Goal: Task Accomplishment & Management: Complete application form

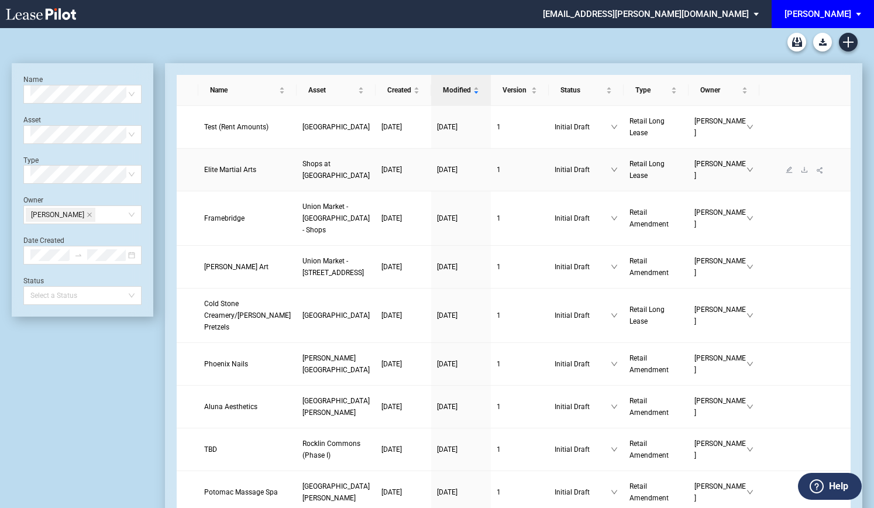
click at [223, 172] on span "Elite Martial Arts" at bounding box center [230, 170] width 52 height 8
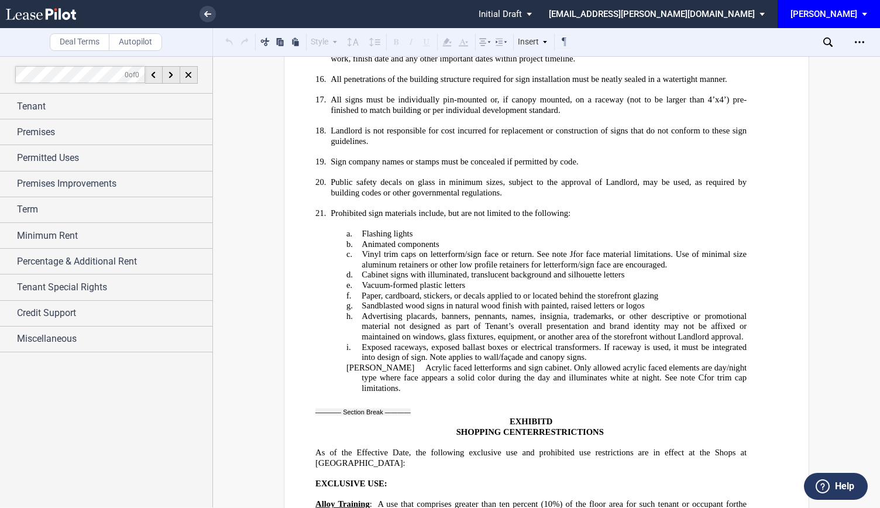
scroll to position [24971, 0]
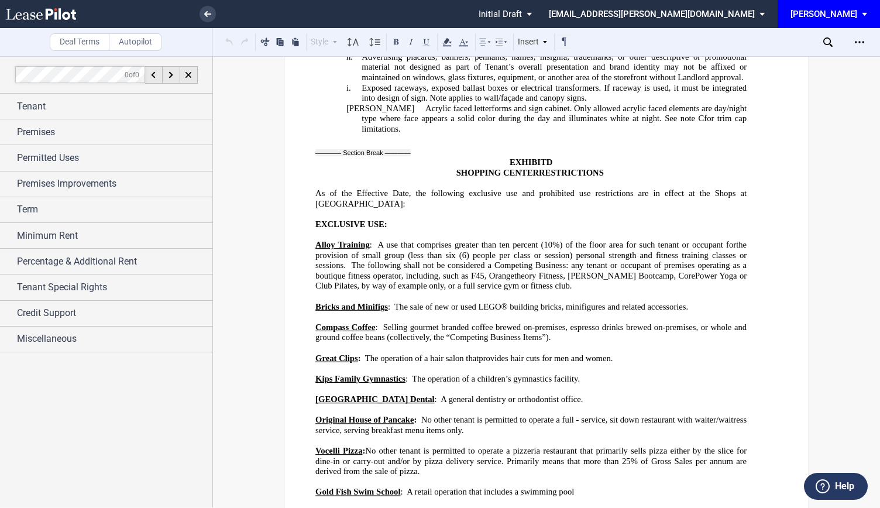
drag, startPoint x: 342, startPoint y: 271, endPoint x: 384, endPoint y: 373, distance: 109.6
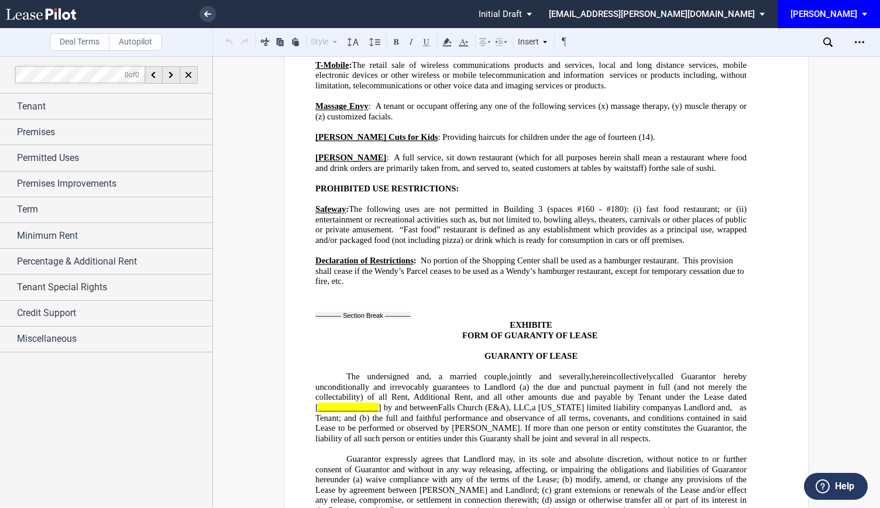
scroll to position [25206, 0]
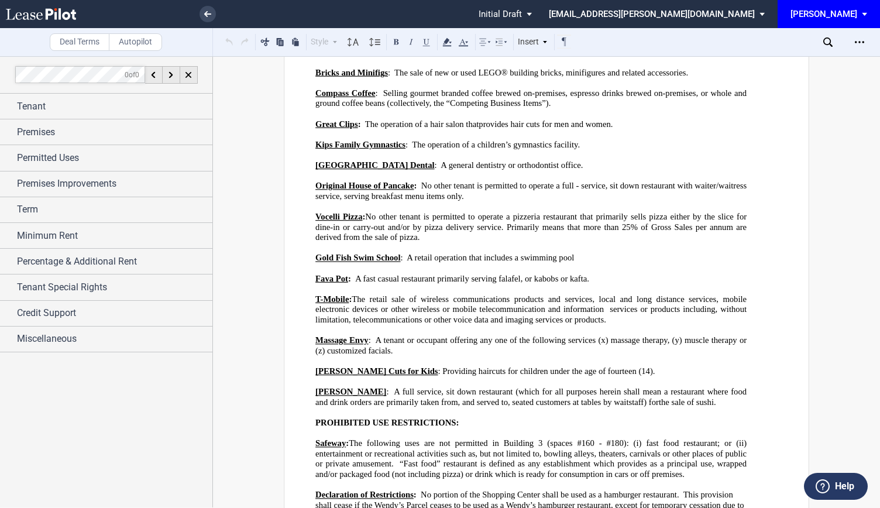
drag, startPoint x: 341, startPoint y: 221, endPoint x: 702, endPoint y: 464, distance: 435.9
drag, startPoint x: 586, startPoint y: 221, endPoint x: 707, endPoint y: 222, distance: 120.5
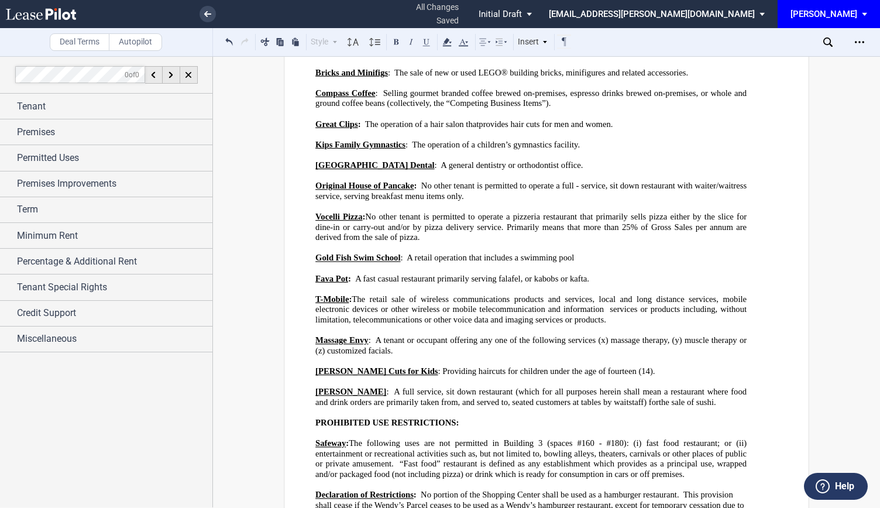
drag, startPoint x: 393, startPoint y: 180, endPoint x: 346, endPoint y: 159, distance: 52.1
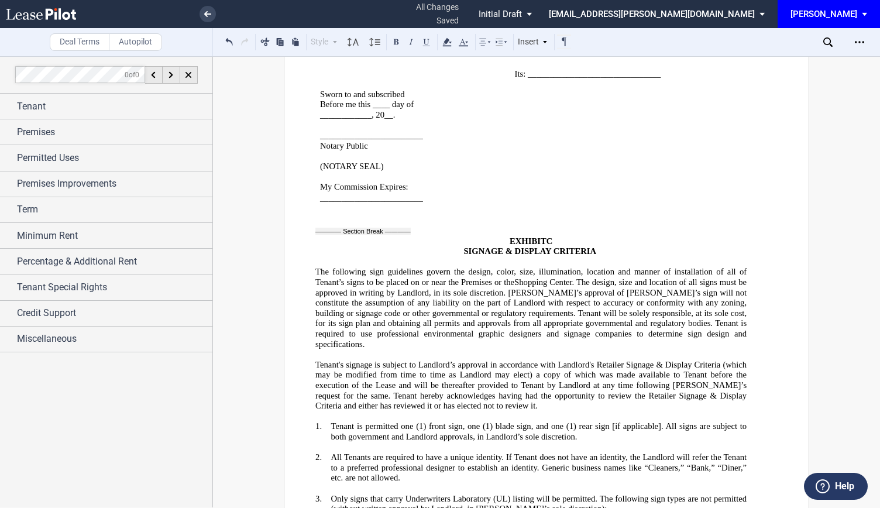
scroll to position [23450, 0]
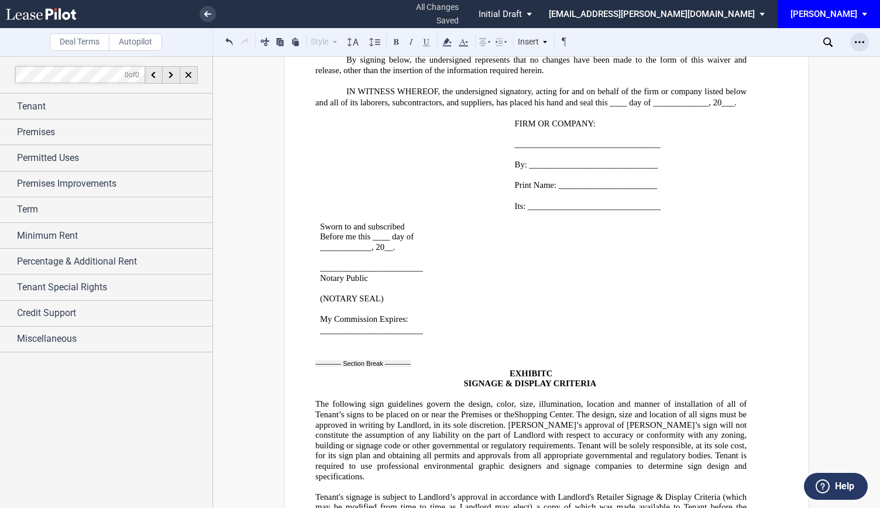
click at [854, 44] on div "Open Lease options menu" at bounding box center [859, 42] width 19 height 19
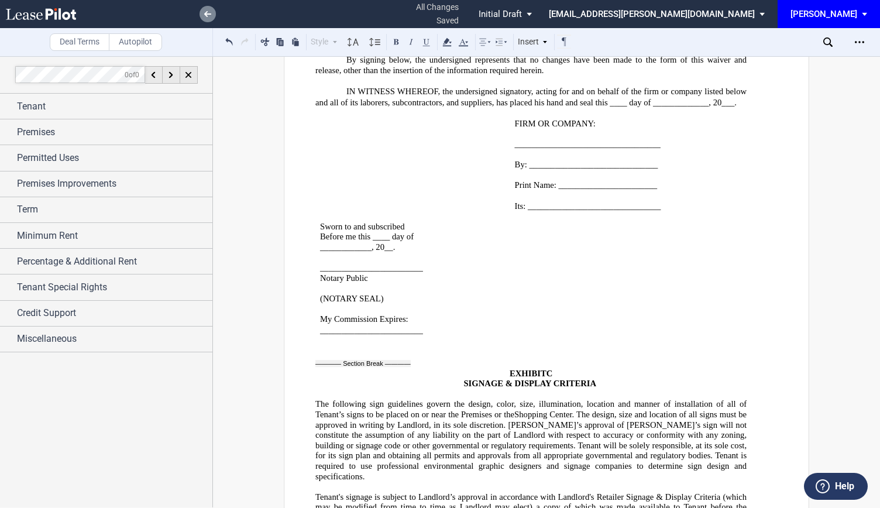
click at [204, 13] on link at bounding box center [208, 14] width 16 height 16
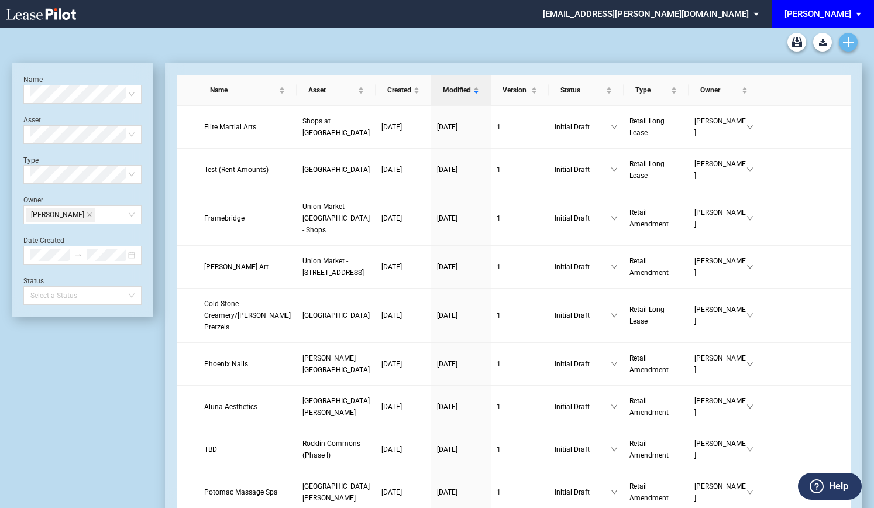
click at [850, 44] on icon "Create new document" at bounding box center [848, 42] width 11 height 11
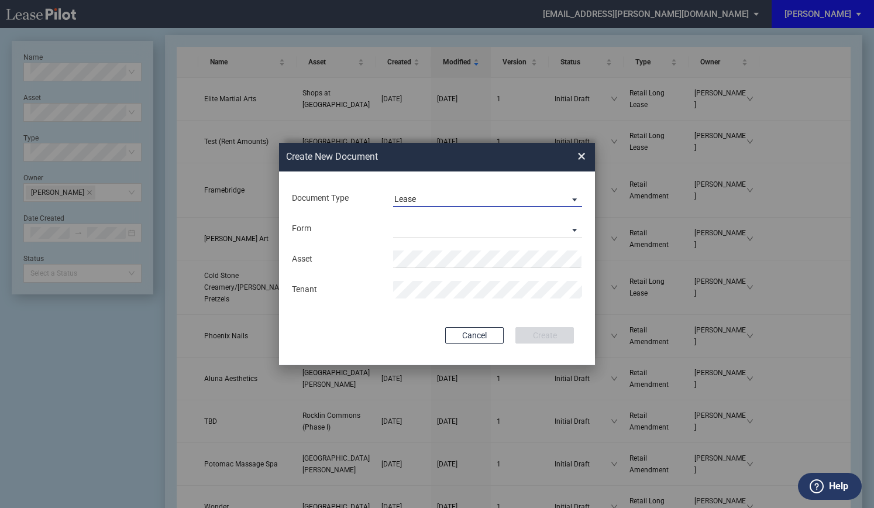
click at [445, 198] on span "Lease" at bounding box center [478, 200] width 168 height 12
click at [424, 205] on md-option "Lease" at bounding box center [489, 199] width 208 height 28
click at [414, 227] on md-select "Retail Long Lease Retail Short Lease" at bounding box center [487, 229] width 189 height 18
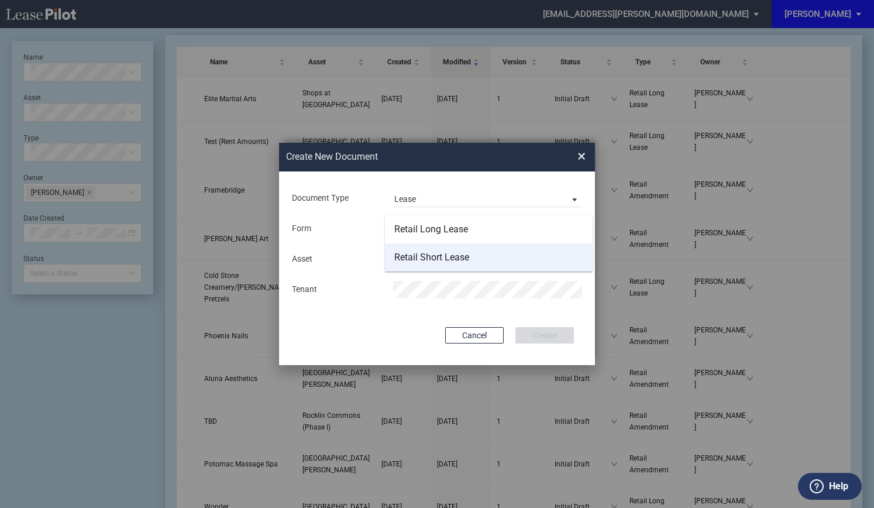
click at [427, 259] on div "Retail Short Lease" at bounding box center [431, 257] width 75 height 13
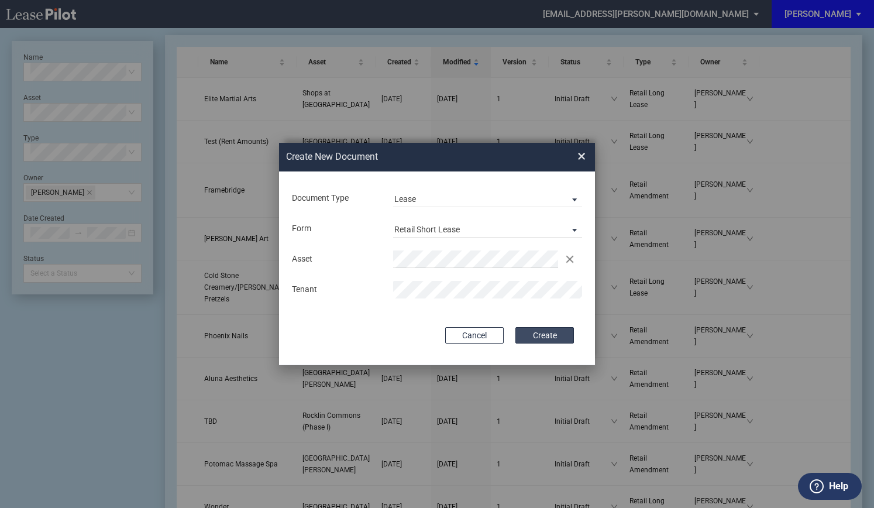
click at [549, 335] on button "Create" at bounding box center [544, 335] width 59 height 16
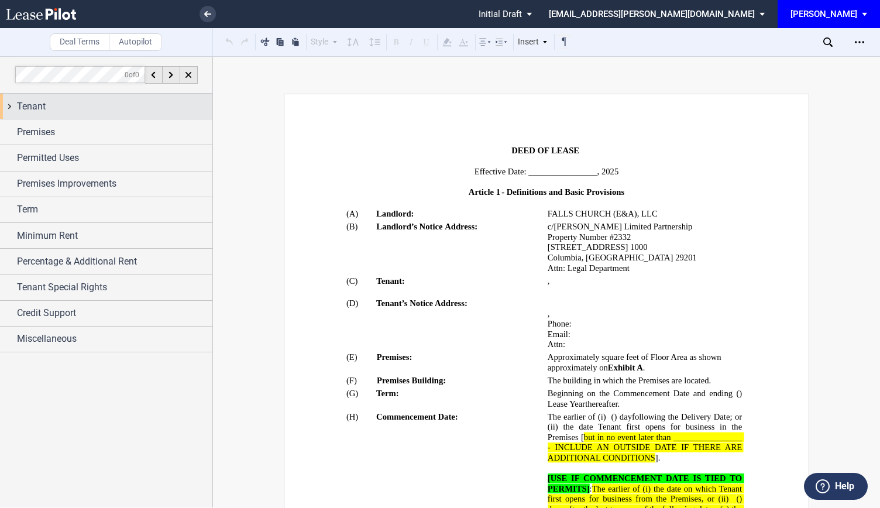
click at [65, 105] on div "Tenant" at bounding box center [114, 106] width 195 height 14
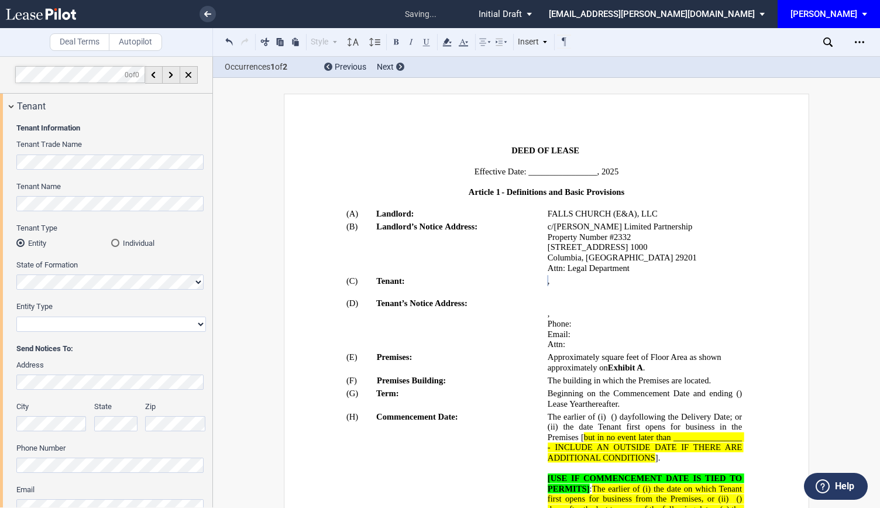
click at [35, 314] on div "Entity Type Corporation Limited Liability Company General Partnership Limited P…" at bounding box center [111, 316] width 190 height 30
click at [35, 324] on select "Corporation Limited Liability Company General Partnership Limited Partnership O…" at bounding box center [111, 324] width 190 height 15
select select "corporation"
click at [16, 317] on select "Corporation Limited Liability Company General Partnership Limited Partnership O…" at bounding box center [111, 324] width 190 height 15
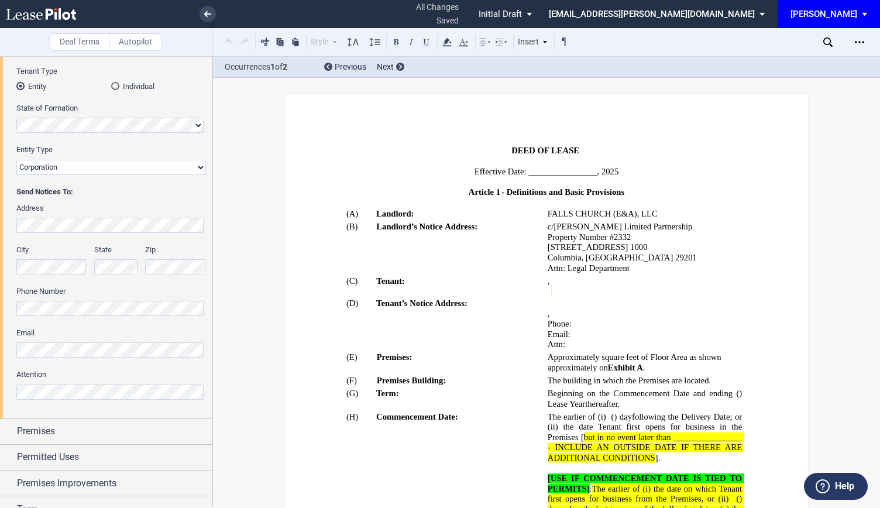
scroll to position [176, 0]
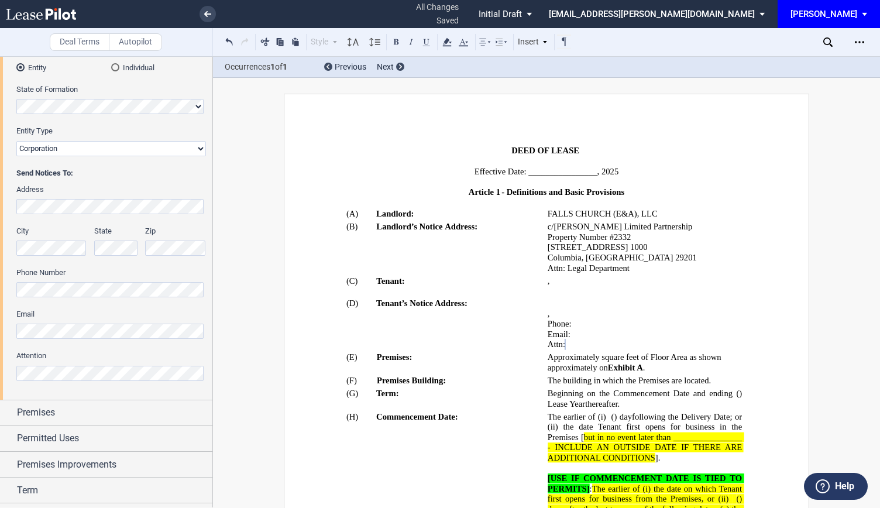
click at [36, 341] on div "Address City State Zip Phone Number Email Attention" at bounding box center [111, 288] width 190 height 208
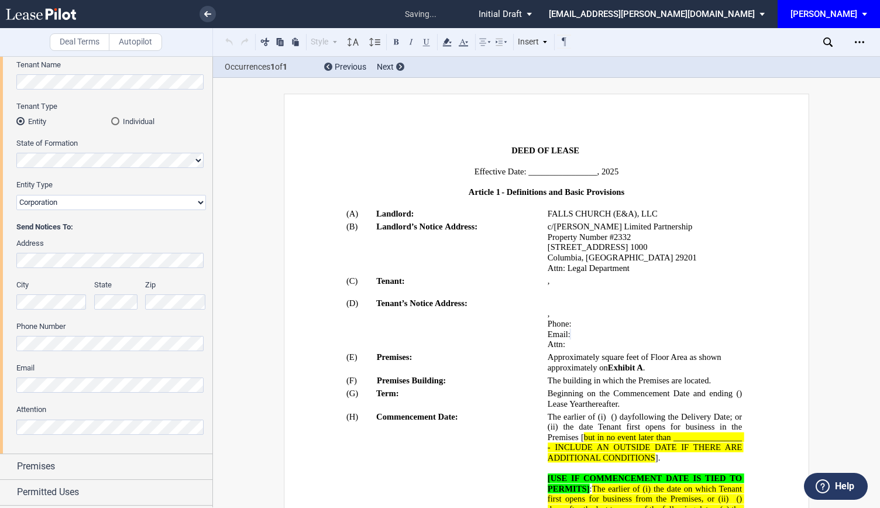
scroll to position [0, 0]
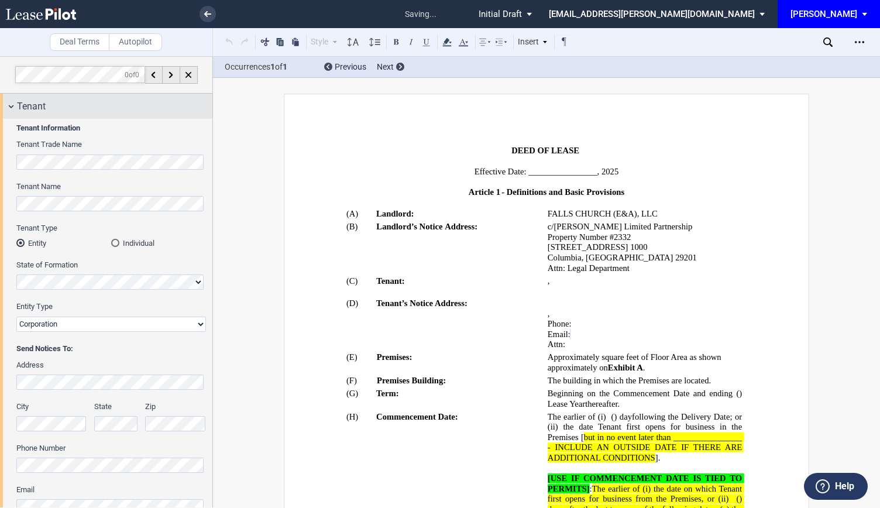
click at [13, 105] on div "Tenant" at bounding box center [106, 106] width 212 height 25
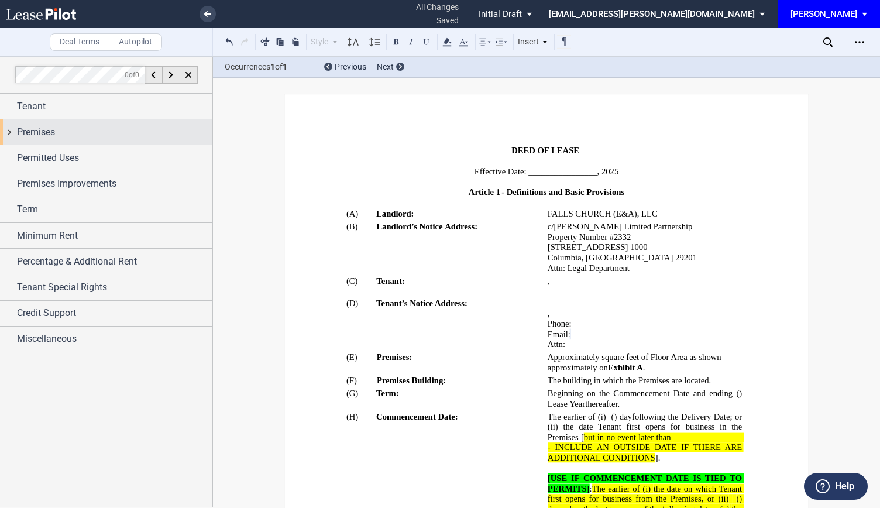
click at [9, 133] on div "Premises" at bounding box center [106, 131] width 212 height 25
click at [12, 133] on div "Premises" at bounding box center [106, 131] width 212 height 25
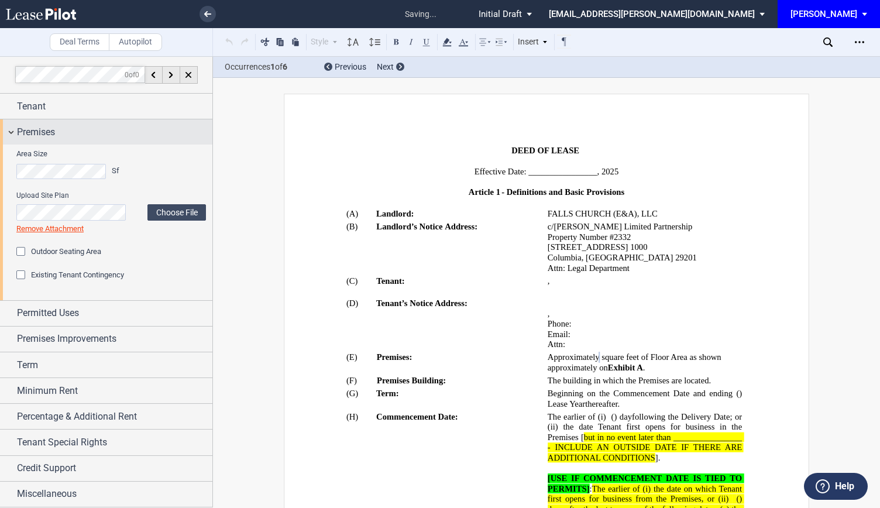
click at [5, 129] on div "Premises" at bounding box center [106, 131] width 212 height 25
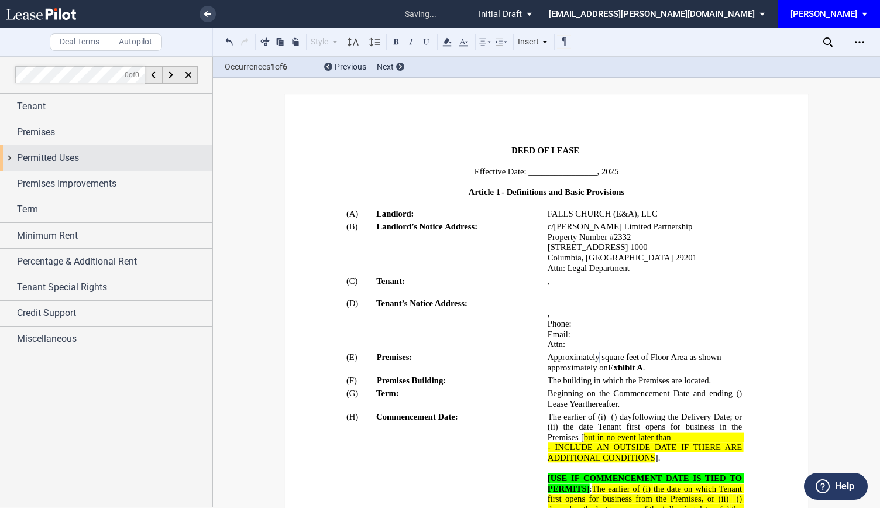
click at [2, 154] on div "Permitted Uses" at bounding box center [106, 157] width 212 height 25
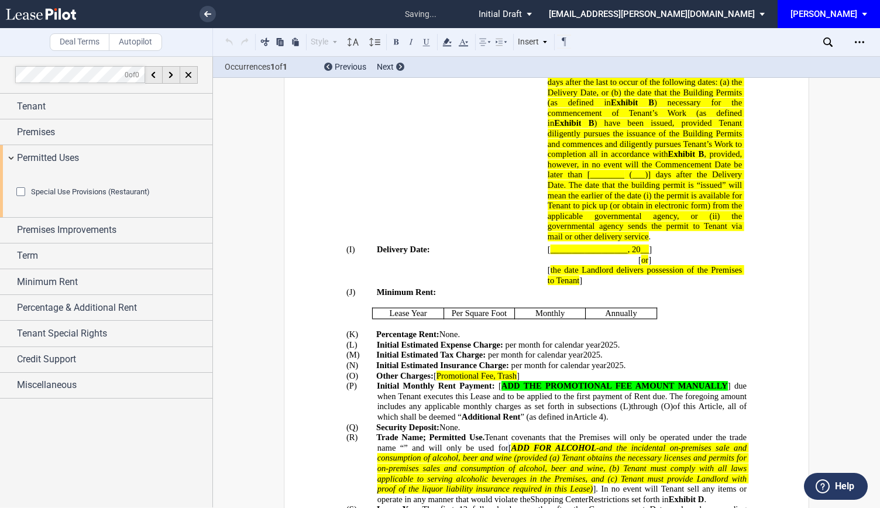
scroll to position [608, 0]
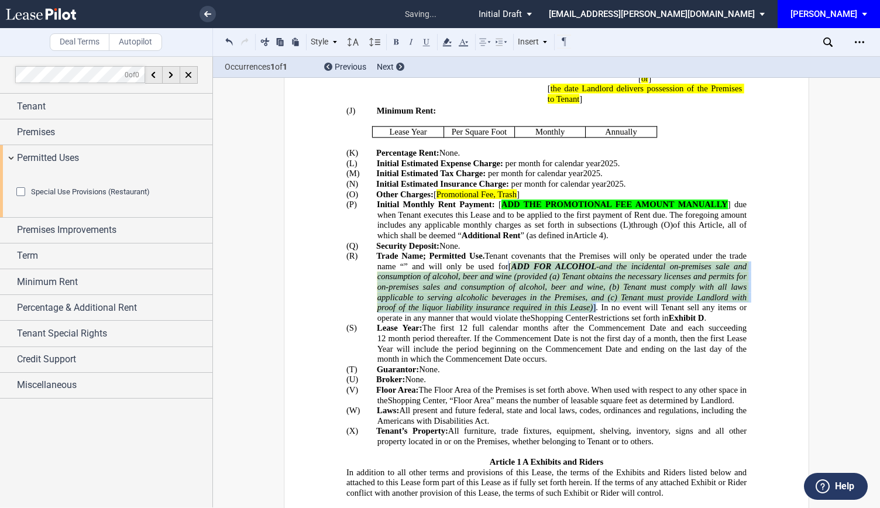
drag, startPoint x: 487, startPoint y: 255, endPoint x: 565, endPoint y: 297, distance: 88.8
click at [565, 297] on span "[ ADD FOR ALCOHOL - and the incidental on-premises sale and consumption of alco…" at bounding box center [563, 291] width 372 height 61
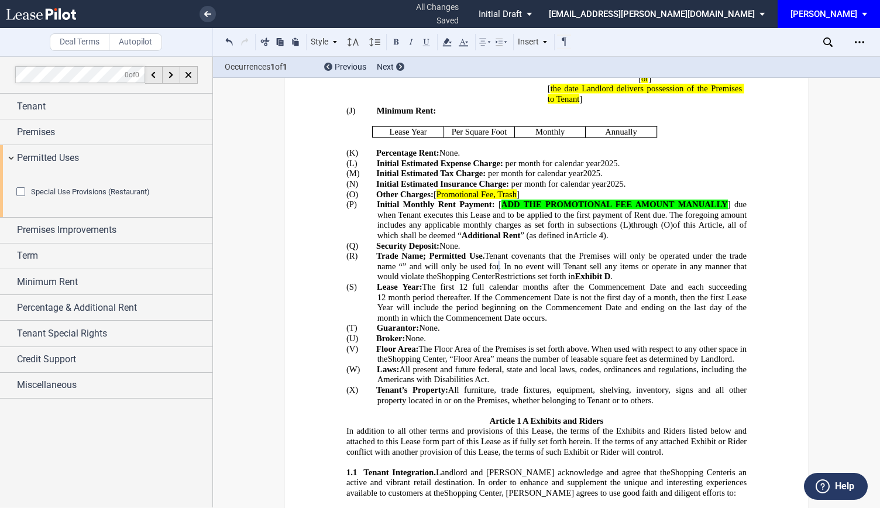
scroll to position [667, 0]
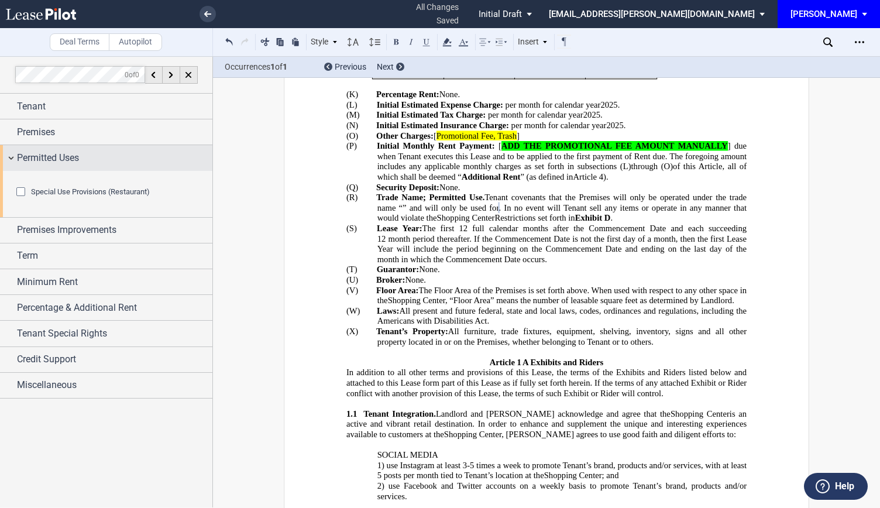
click at [9, 160] on div "Permitted Uses" at bounding box center [106, 157] width 212 height 25
click at [16, 159] on div "Permitted Uses" at bounding box center [106, 157] width 212 height 25
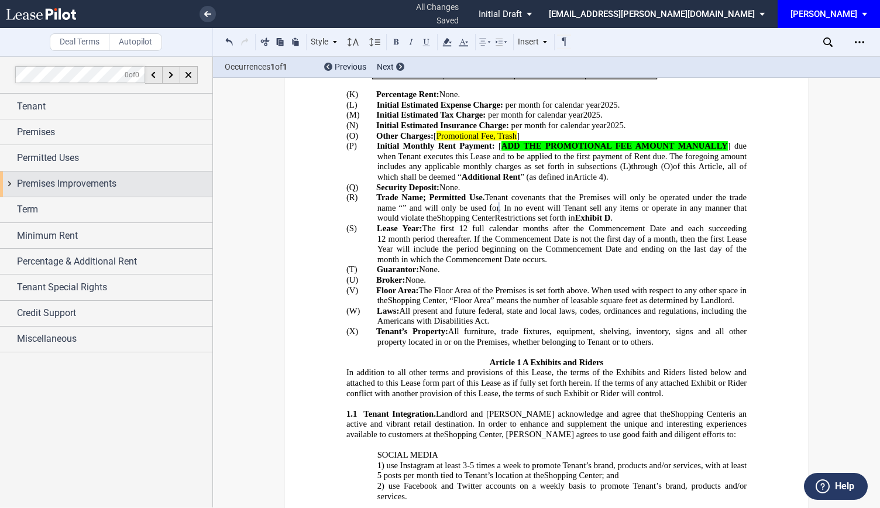
click at [7, 181] on div "Premises Improvements" at bounding box center [106, 183] width 212 height 25
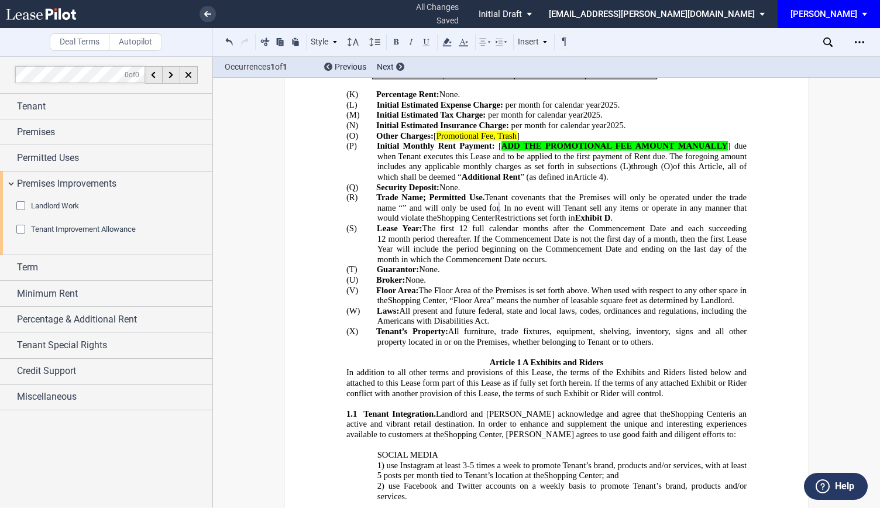
click at [22, 229] on div "Tenant Improvement Allowance" at bounding box center [22, 231] width 12 height 12
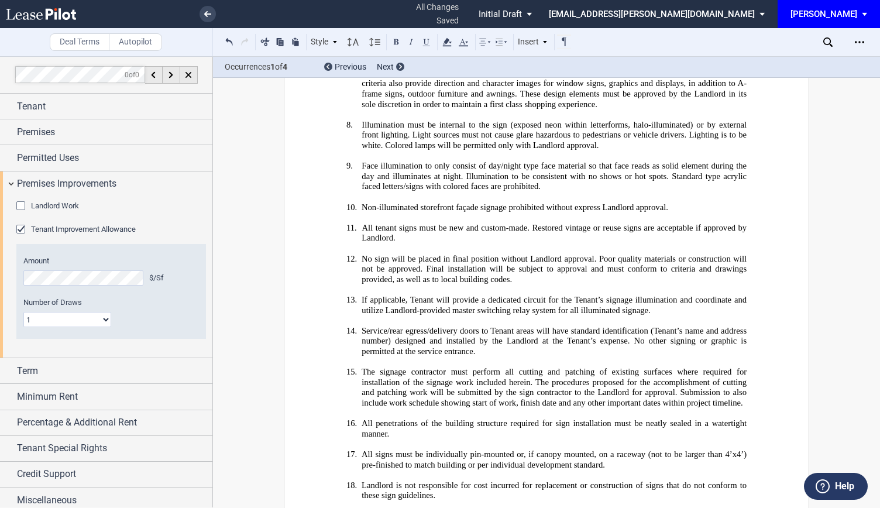
scroll to position [12986, 0]
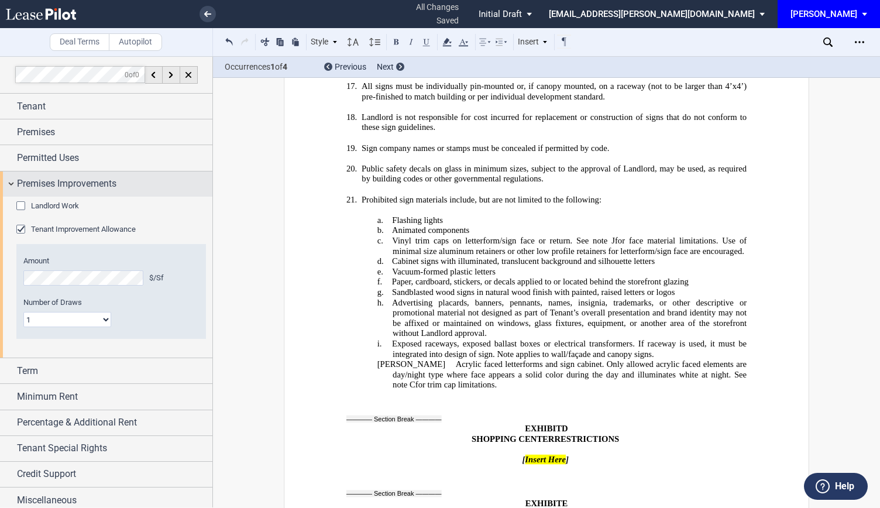
click at [13, 182] on div "Premises Improvements" at bounding box center [106, 183] width 212 height 25
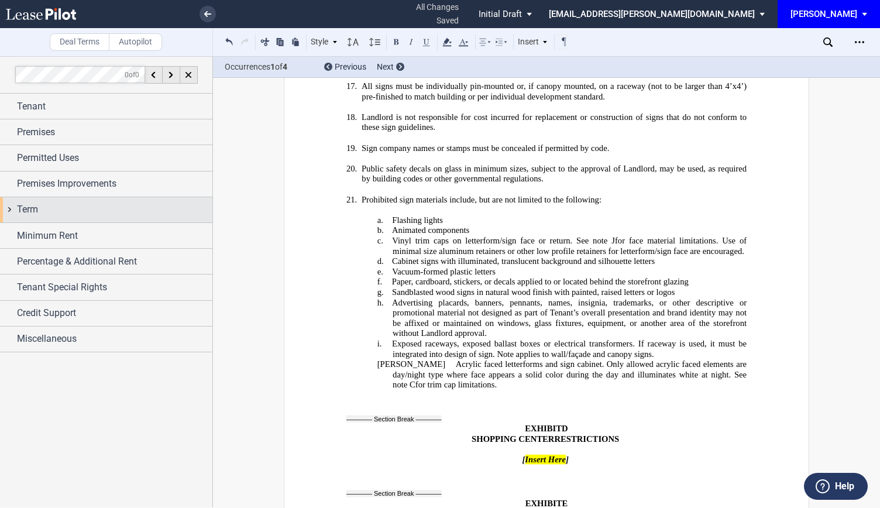
click at [14, 206] on div "Term" at bounding box center [106, 209] width 212 height 25
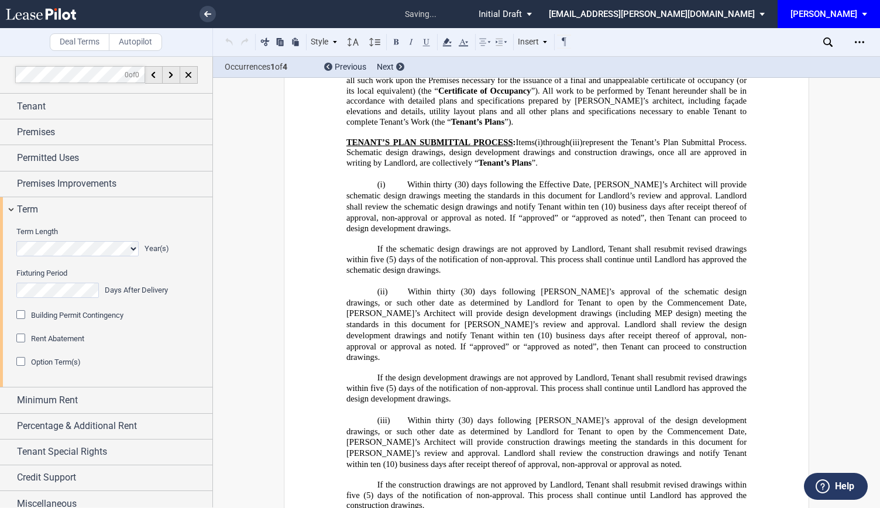
scroll to position [147, 0]
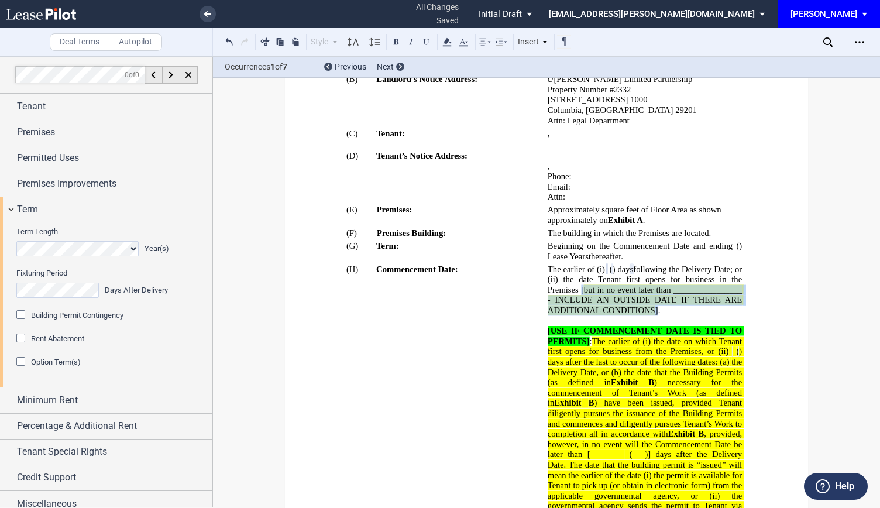
drag, startPoint x: 667, startPoint y: 276, endPoint x: 603, endPoint y: 307, distance: 71.4
click at [603, 307] on span "following the Delivery Date; or (ii) the date Tenant first opens for business i…" at bounding box center [646, 289] width 197 height 51
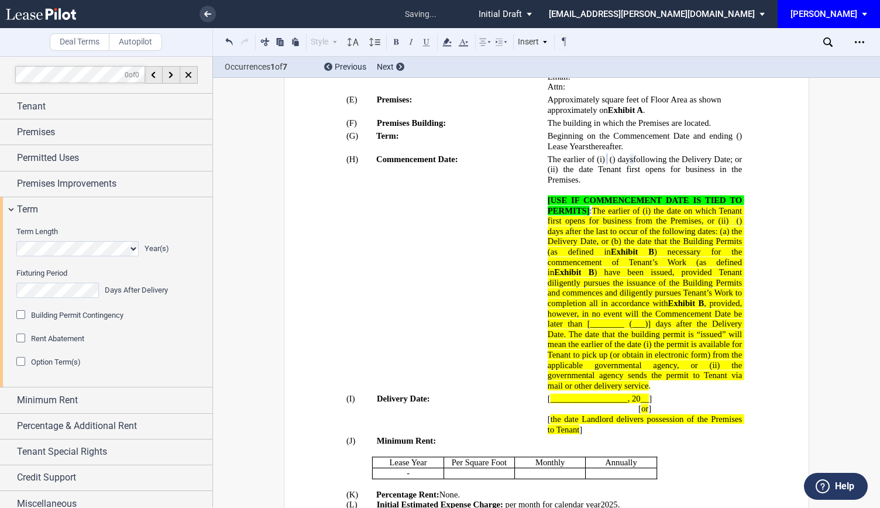
scroll to position [264, 0]
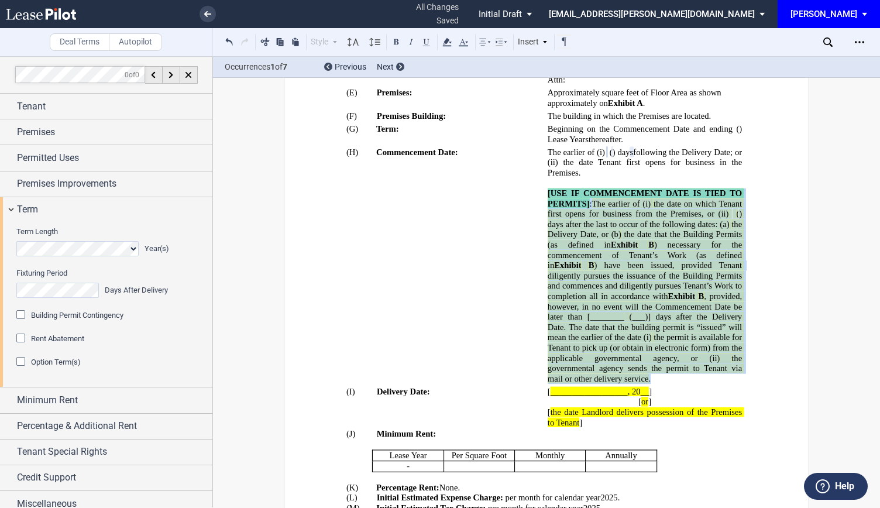
drag, startPoint x: 577, startPoint y: 369, endPoint x: 547, endPoint y: 181, distance: 189.6
click at [548, 188] on p "[USE IF COMMENCEMENT DATE IS TIED TO PERMITS] : The earlier of (i) the date on …" at bounding box center [645, 285] width 194 height 195
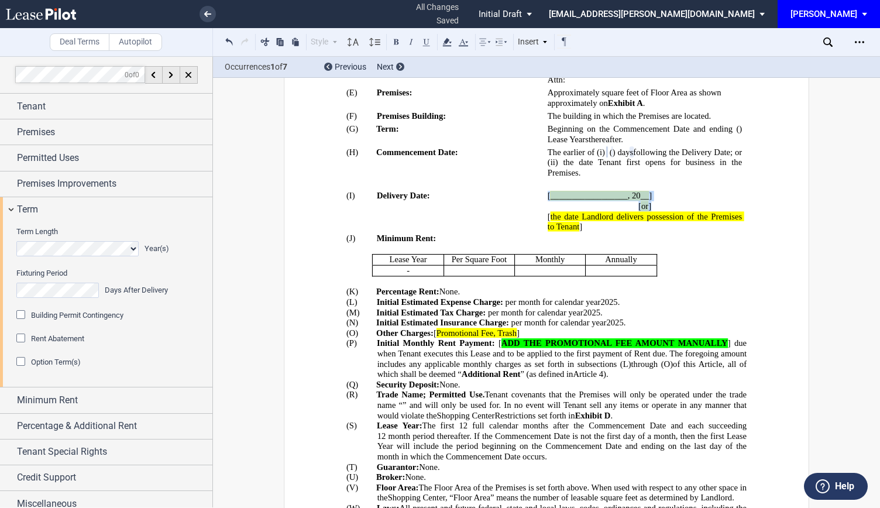
drag, startPoint x: 545, startPoint y: 183, endPoint x: 652, endPoint y: 192, distance: 106.9
click at [652, 192] on tr "!!SET_LEVEL_1!! !!ARTICLE_LEVEL_2!! (I) Delivery Date: [ __________________, 20…" at bounding box center [546, 212] width 400 height 44
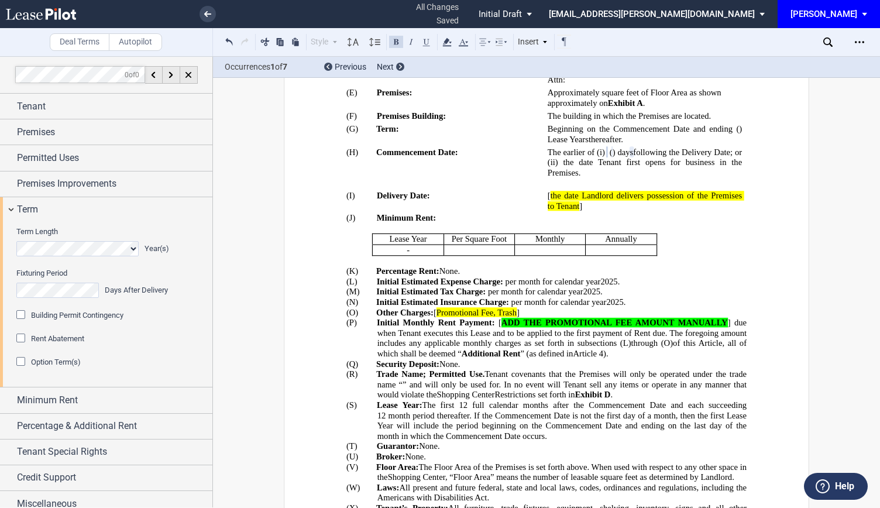
click at [552, 191] on span "the date Landlord delivers possession of the Premises to Tenant" at bounding box center [646, 201] width 197 height 20
click at [584, 191] on p "The date Landlord delivers possession of the Premises to Tenant ]" at bounding box center [645, 201] width 194 height 20
drag, startPoint x: 544, startPoint y: 178, endPoint x: 582, endPoint y: 191, distance: 40.1
click at [582, 191] on tr "!!SET_LEVEL_1!! !!ARTICLE_LEVEL_2!! (I) Delivery Date: The date Landlord delive…" at bounding box center [546, 201] width 400 height 23
click at [448, 44] on icon at bounding box center [447, 42] width 14 height 14
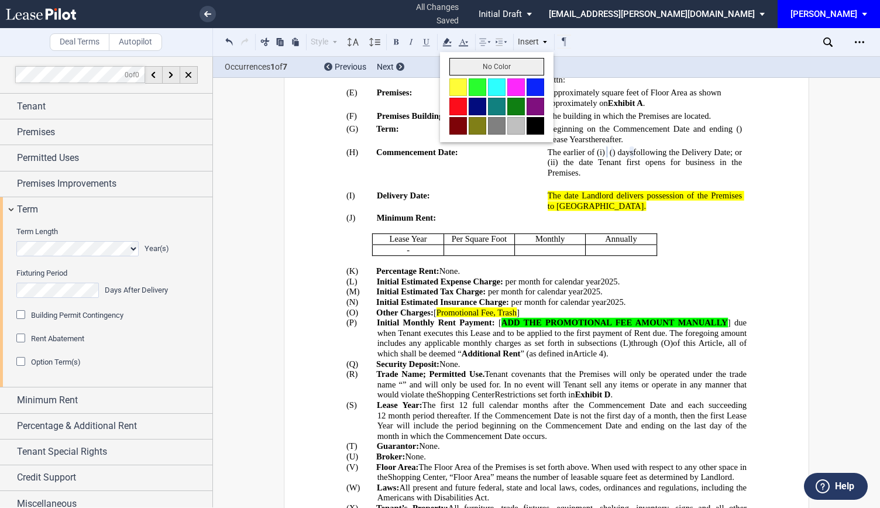
click at [474, 65] on button "No Color" at bounding box center [496, 67] width 95 height 18
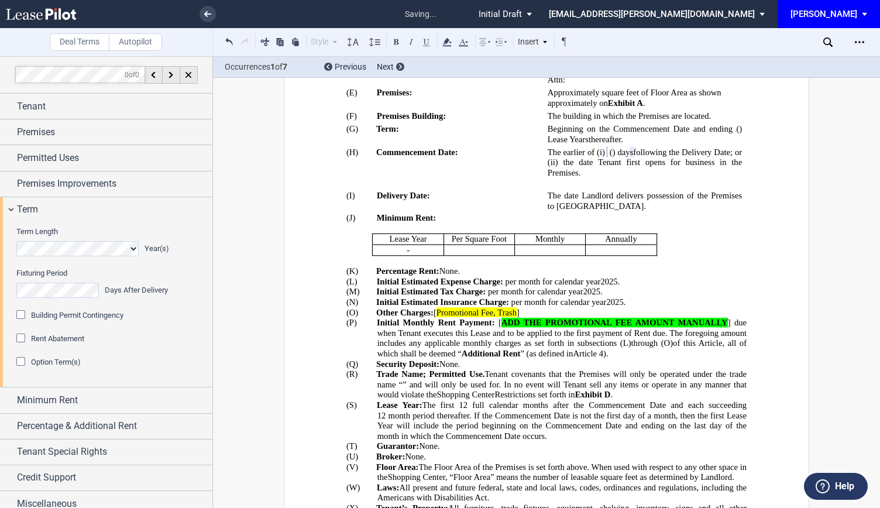
click at [600, 196] on p "The date Landlord delivers possession of the Premises to [GEOGRAPHIC_DATA]." at bounding box center [645, 201] width 194 height 20
click at [596, 192] on p "The date Landlord delivers possession of the Premises to [GEOGRAPHIC_DATA]." at bounding box center [645, 201] width 194 height 20
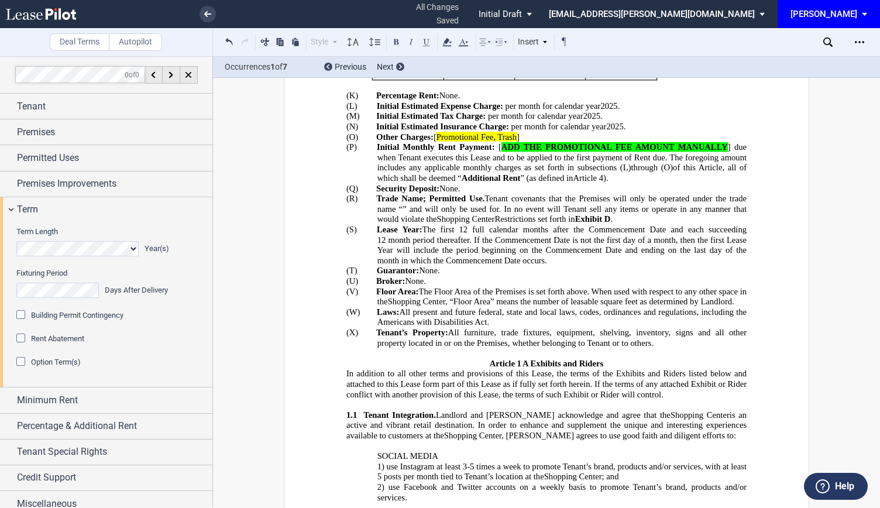
click at [570, 286] on span "The Floor Area of the Premises is set forth above. When used with respect to an…" at bounding box center [563, 296] width 372 height 20
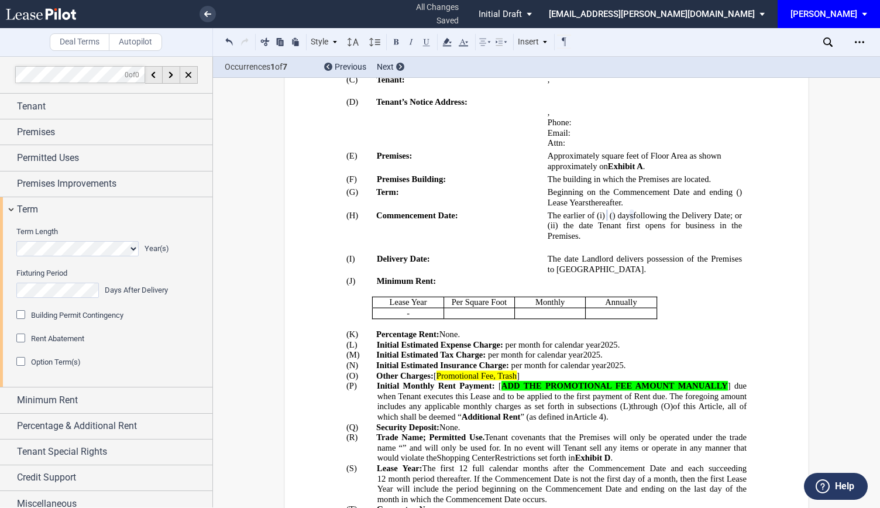
scroll to position [206, 0]
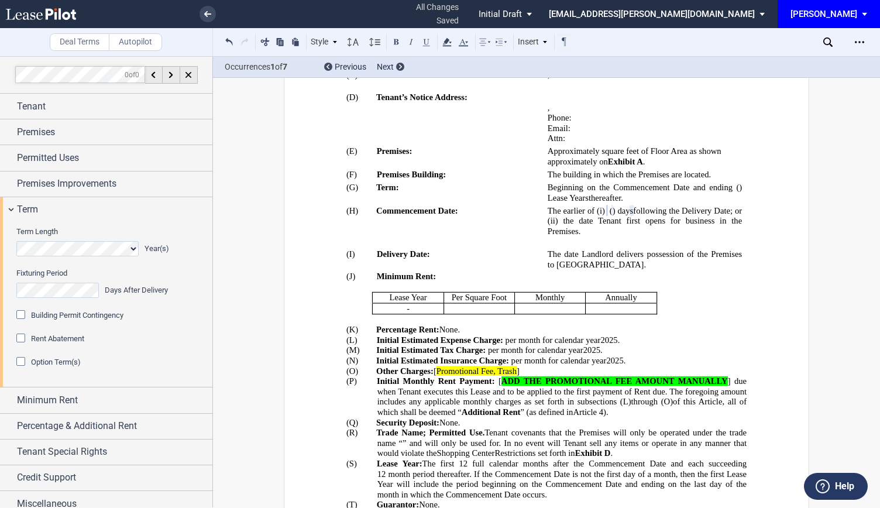
click at [19, 339] on div "Rent Abatement" at bounding box center [22, 339] width 12 height 12
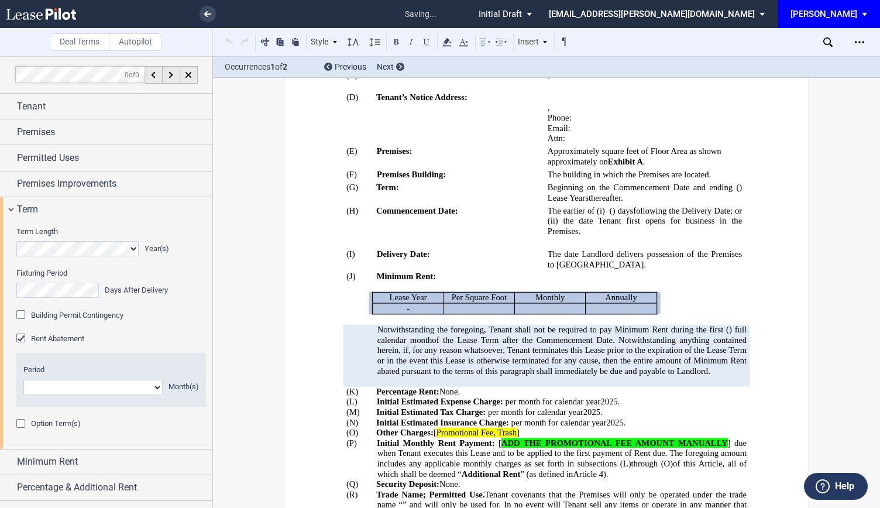
click at [85, 388] on select "1 2 3 4 5 6 7 8 9 10 11" at bounding box center [92, 387] width 139 height 15
select select "number:2"
click at [23, 380] on select "1 2 3 4 5 6 7 8 9 10 11" at bounding box center [92, 387] width 139 height 15
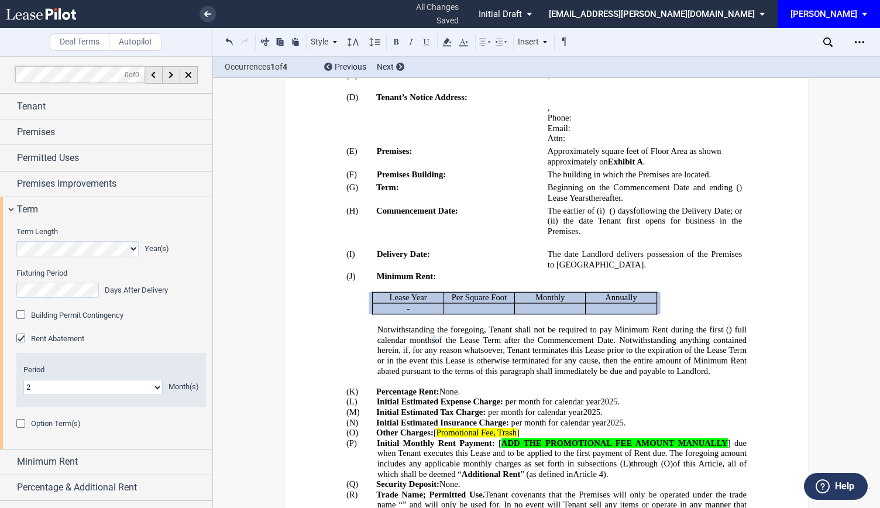
click at [420, 359] on p "Notwithstanding the foregoing, Tenant shall not be required to pay Minimum Rent…" at bounding box center [561, 349] width 369 height 51
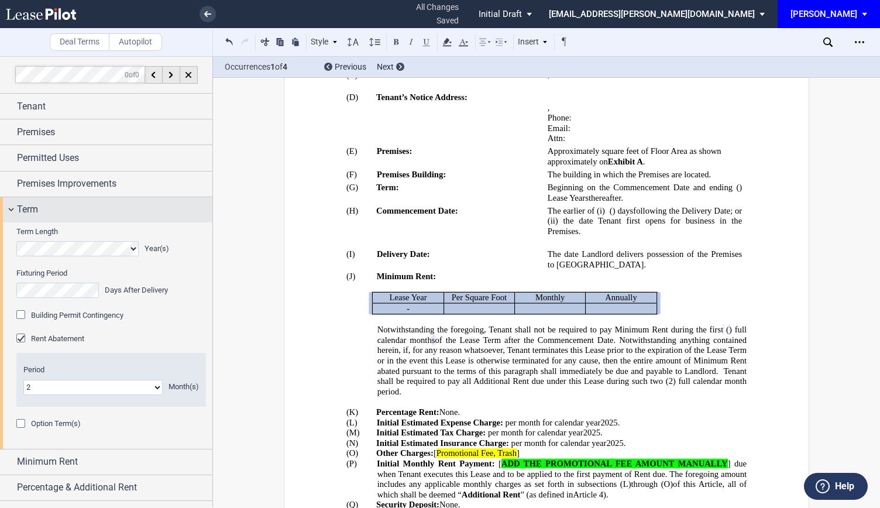
click at [14, 208] on div "Term" at bounding box center [106, 209] width 212 height 25
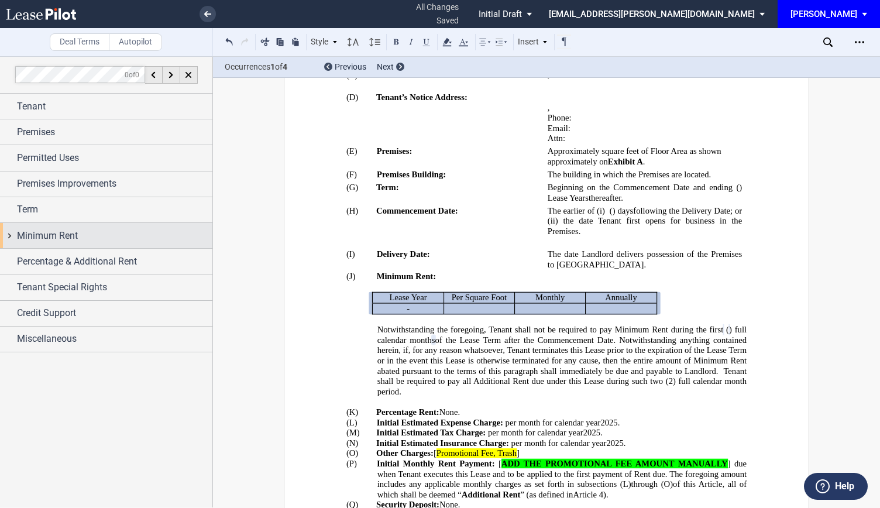
click at [14, 242] on div "Minimum Rent" at bounding box center [106, 235] width 212 height 25
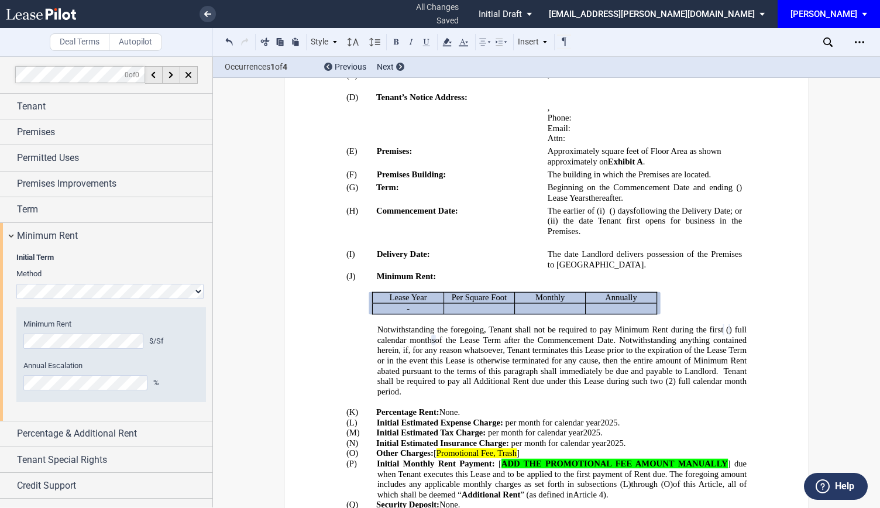
click at [489, 324] on span "Notwithstanding the foregoing, Tenant shall not be required to pay Minimum Rent…" at bounding box center [550, 329] width 346 height 10
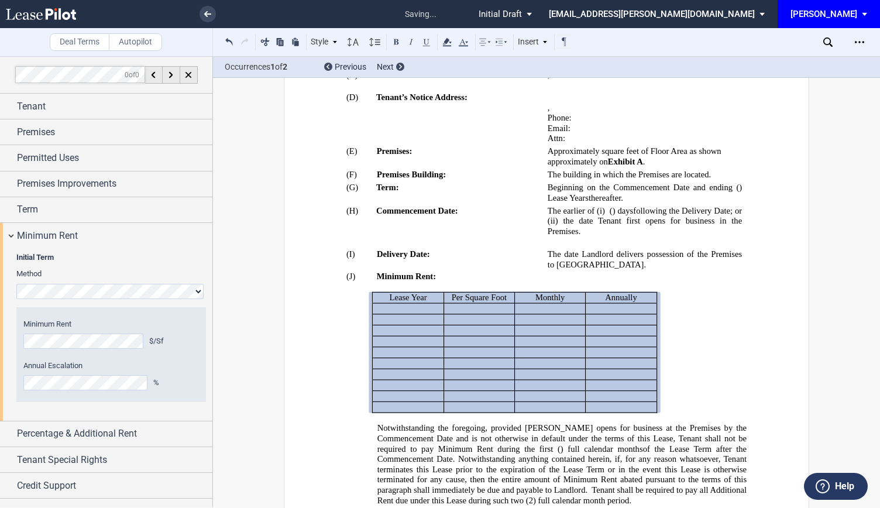
scroll to position [15, 0]
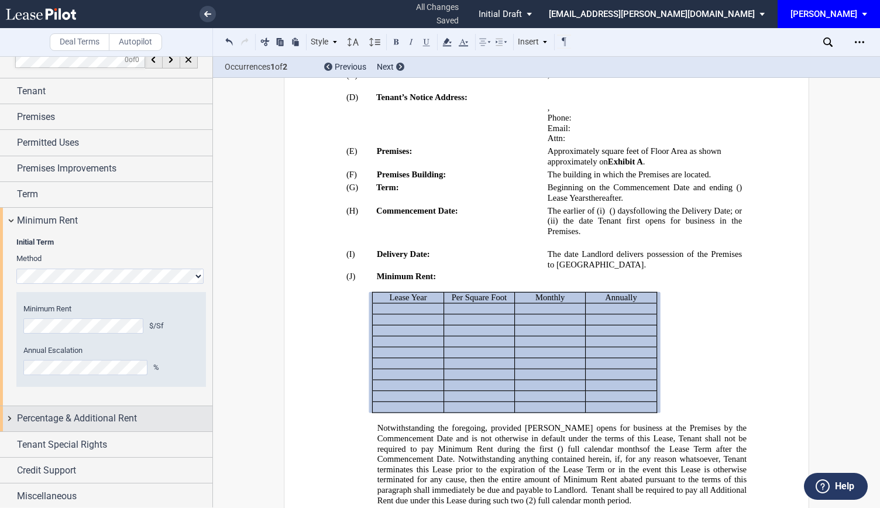
click at [18, 416] on span "Percentage & Additional Rent" at bounding box center [77, 418] width 120 height 14
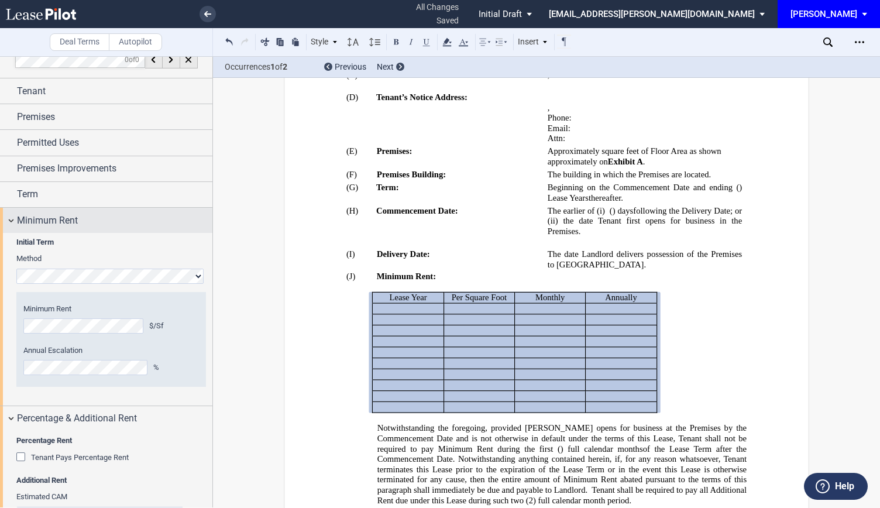
click at [11, 215] on div "Minimum Rent" at bounding box center [106, 220] width 212 height 25
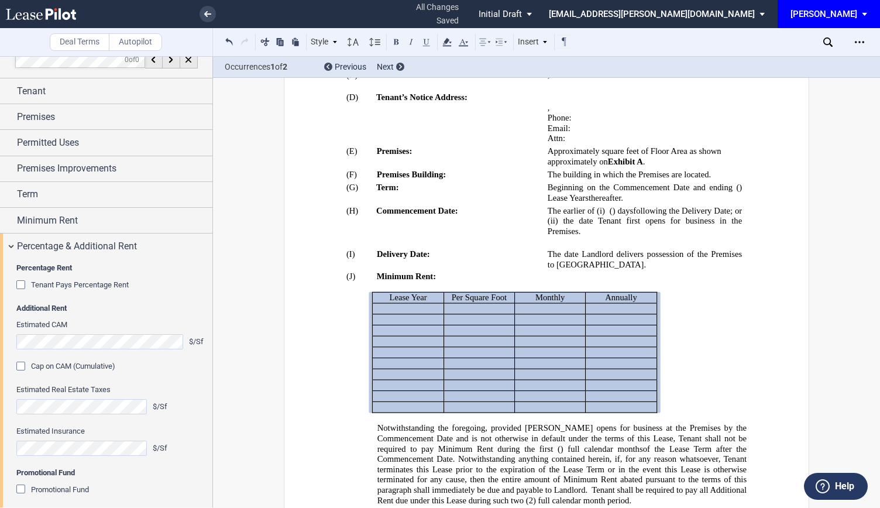
click at [20, 284] on div "Tenant Pays Percentage Rent" at bounding box center [22, 286] width 12 height 12
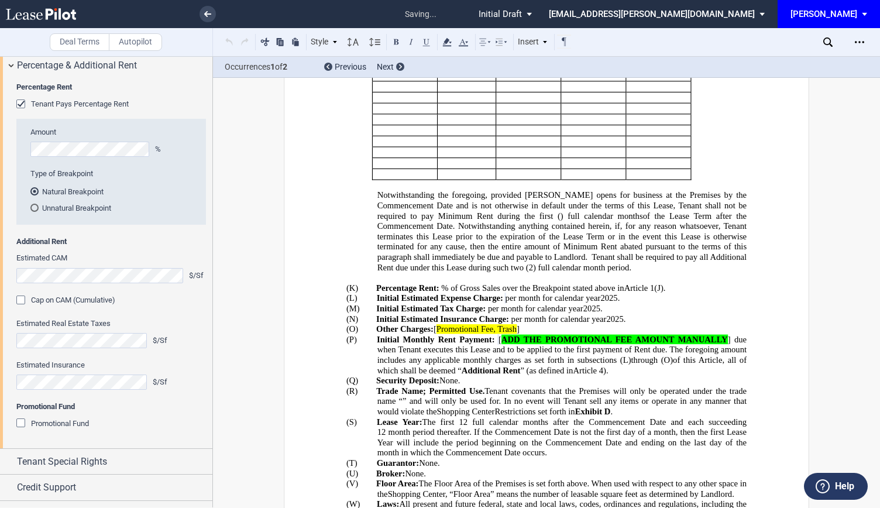
scroll to position [465, 0]
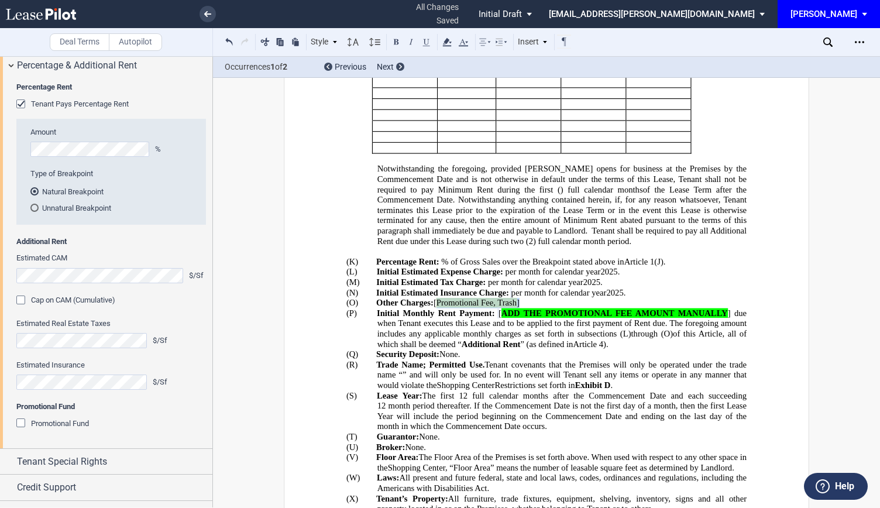
drag, startPoint x: 525, startPoint y: 277, endPoint x: 434, endPoint y: 275, distance: 91.9
click at [434, 298] on p "(O) Other Charges: [ Promotional Fee, Trash ]" at bounding box center [561, 303] width 369 height 11
click at [501, 308] on span "[" at bounding box center [499, 313] width 3 height 10
drag, startPoint x: 558, startPoint y: 294, endPoint x: 429, endPoint y: 290, distance: 128.8
click at [429, 308] on p "(P) Initial Monthly Rent Payment: ﻿ ﻿ ﻿ ﻿ ﻿ ﻿ ﻿ ﻿ [ ADD THE PROMOTIONAL FEE AMO…" at bounding box center [561, 328] width 369 height 41
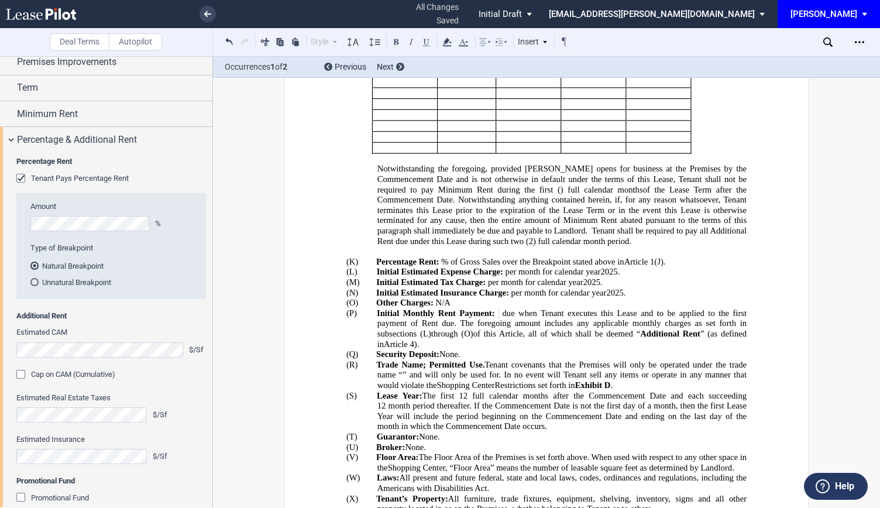
scroll to position [37, 0]
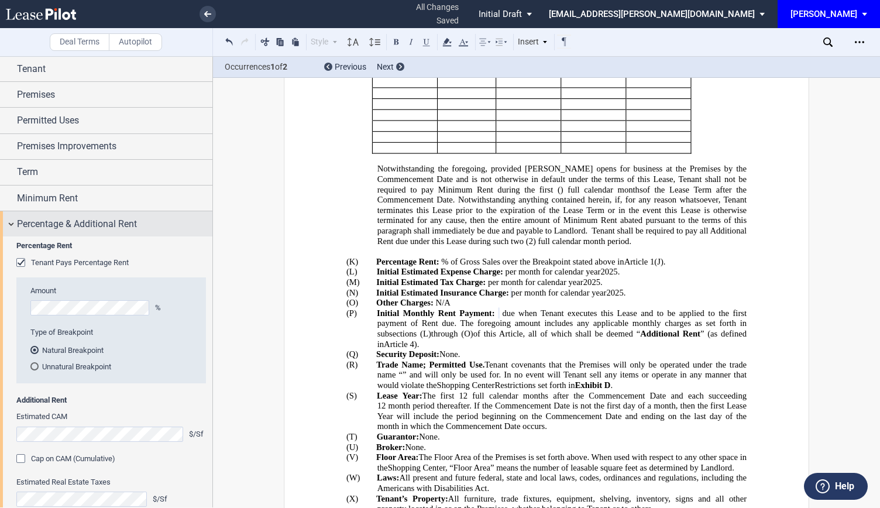
click at [11, 226] on div "Percentage & Additional Rent" at bounding box center [106, 223] width 212 height 25
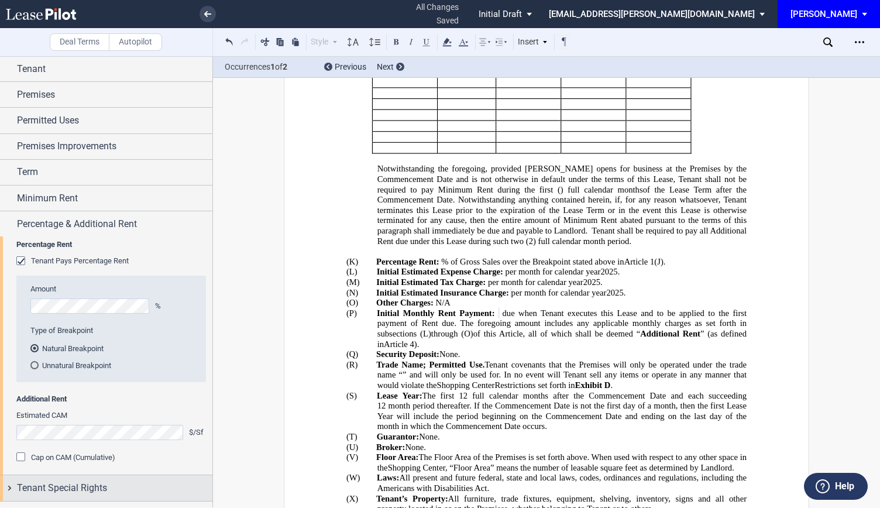
scroll to position [0, 0]
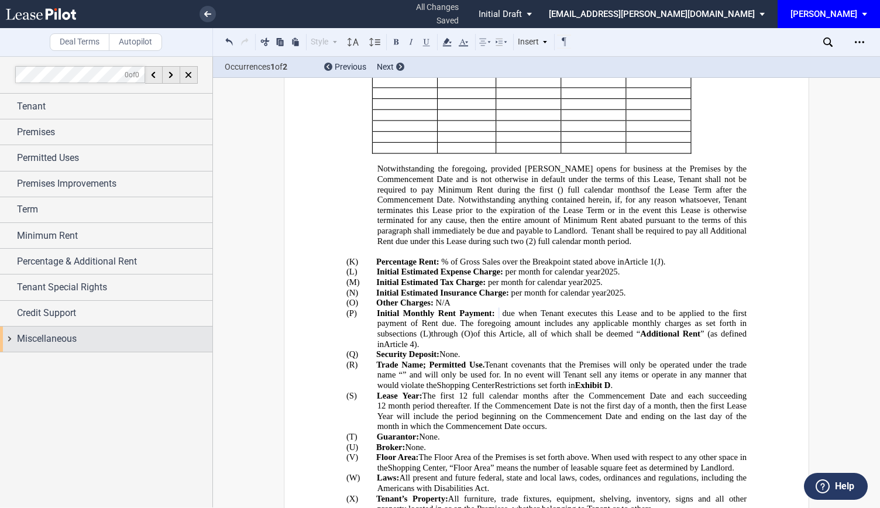
click at [11, 340] on div "Miscellaneous" at bounding box center [106, 338] width 212 height 25
click at [8, 338] on div "Miscellaneous" at bounding box center [106, 338] width 212 height 25
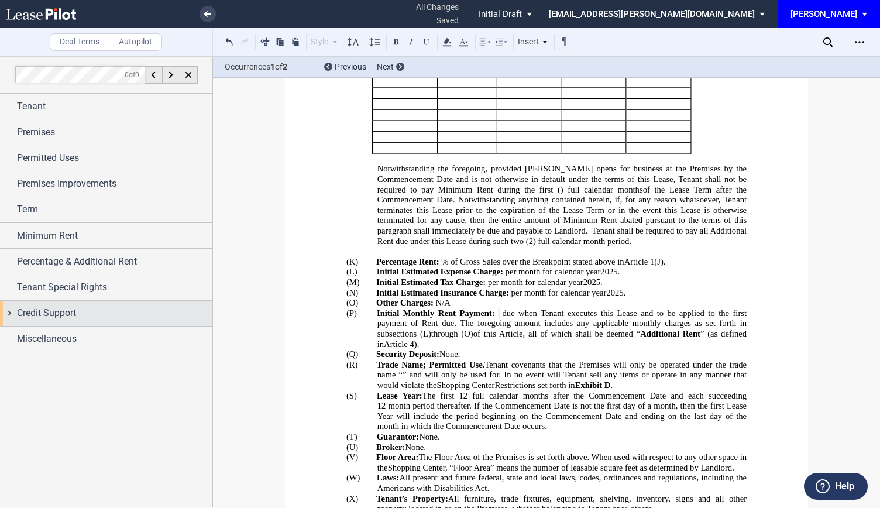
click at [8, 310] on div "Credit Support" at bounding box center [106, 313] width 212 height 25
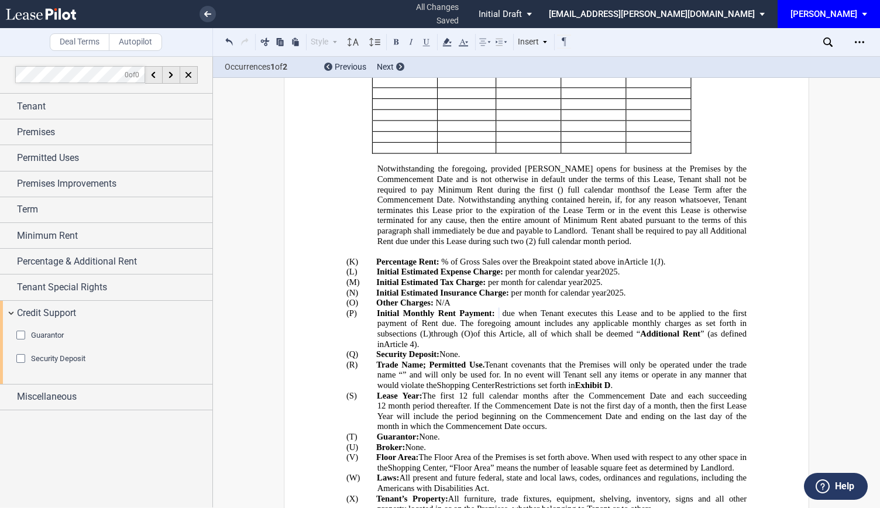
click at [19, 356] on div "Security Deposit" at bounding box center [22, 360] width 12 height 12
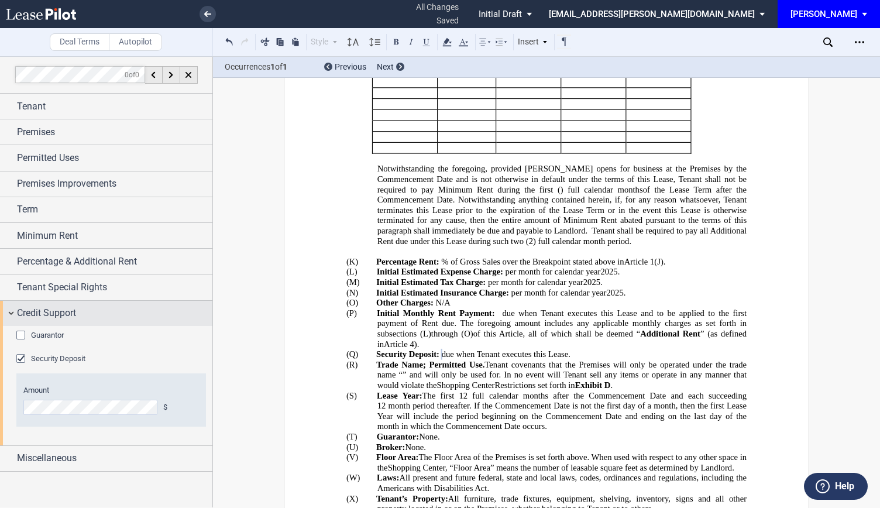
click at [9, 306] on div "Credit Support" at bounding box center [106, 313] width 212 height 25
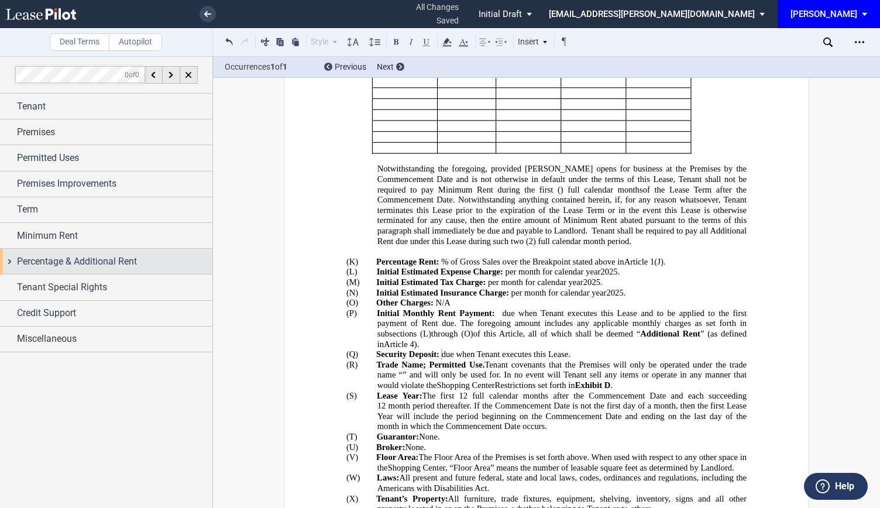
click at [9, 262] on div "Percentage & Additional Rent" at bounding box center [106, 261] width 212 height 25
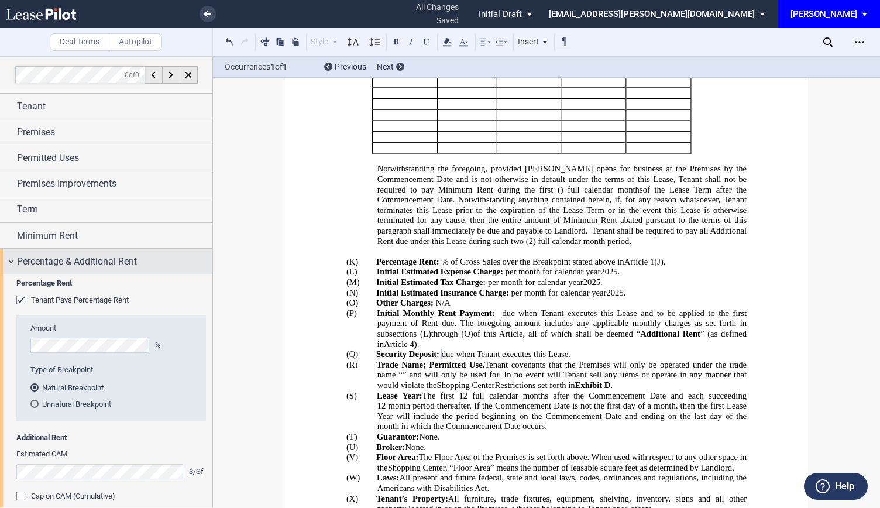
click at [9, 262] on div "Percentage & Additional Rent" at bounding box center [106, 261] width 212 height 25
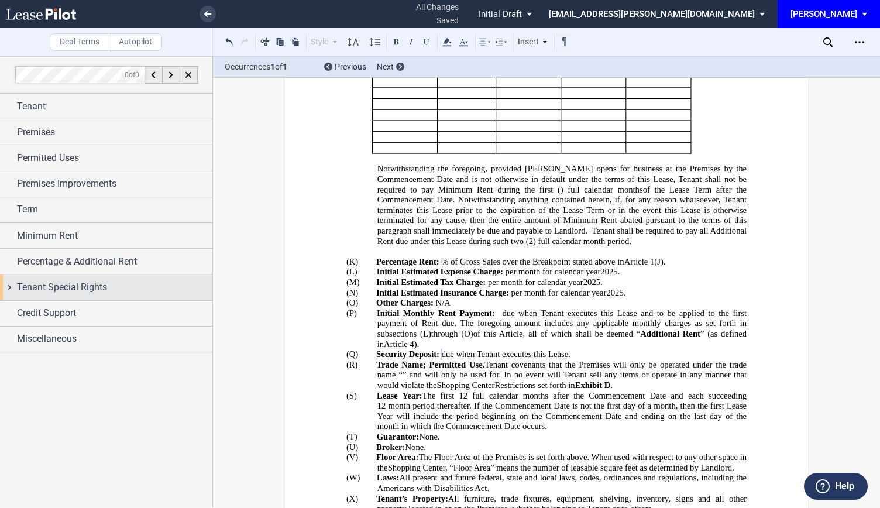
click at [12, 293] on div "Tenant Special Rights" at bounding box center [106, 286] width 212 height 25
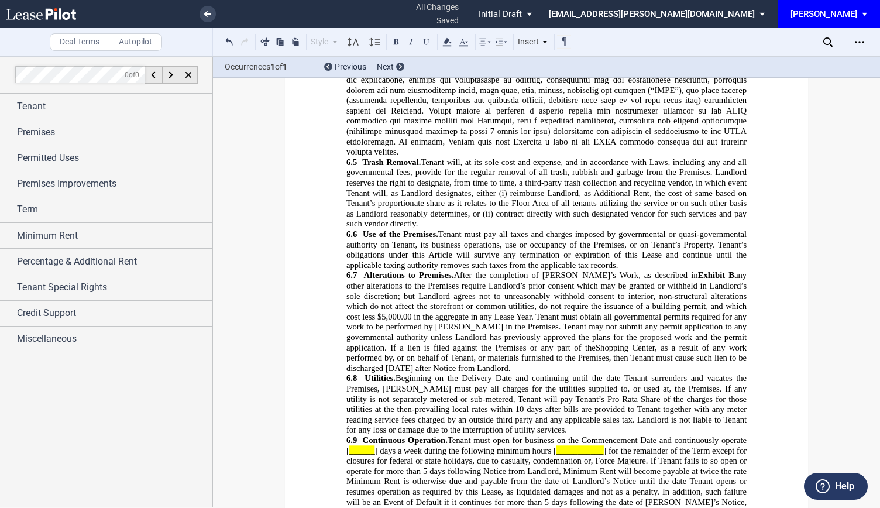
scroll to position [2633, 0]
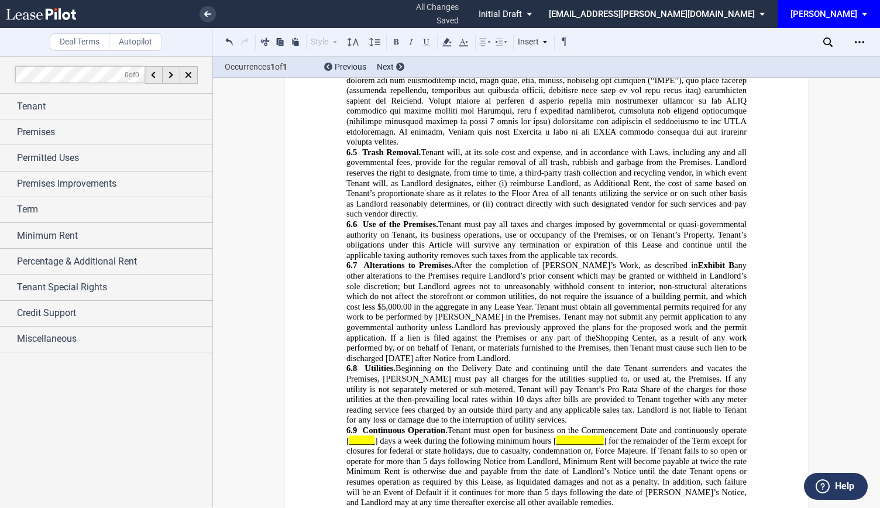
click at [370, 363] on span "Beginning on the Delivery Date and continuing until the date Tenant surrenders …" at bounding box center [547, 383] width 403 height 40
drag, startPoint x: 334, startPoint y: 294, endPoint x: 424, endPoint y: 292, distance: 89.5
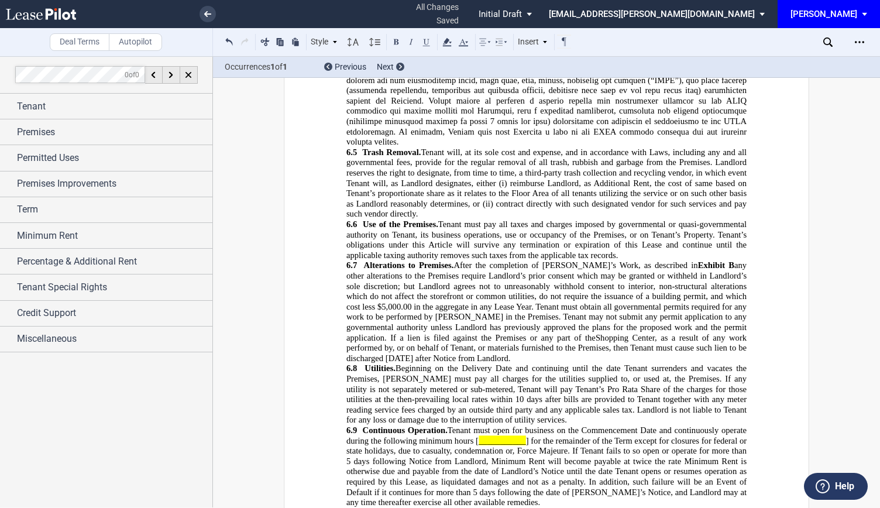
click at [447, 435] on span "uring the following minimum hours [" at bounding box center [414, 440] width 128 height 10
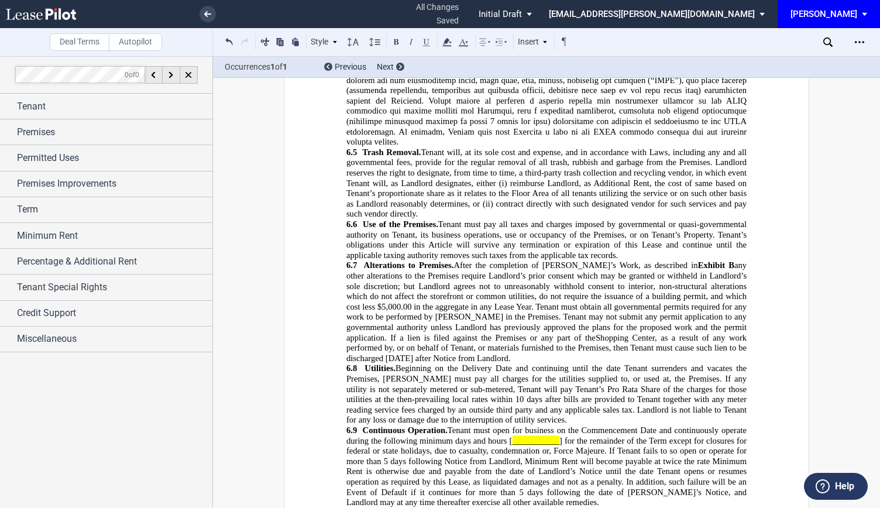
drag, startPoint x: 563, startPoint y: 293, endPoint x: 514, endPoint y: 294, distance: 48.6
drag, startPoint x: 514, startPoint y: 294, endPoint x: 504, endPoint y: 294, distance: 10.0
click at [504, 435] on span "uring the following minimum days and hours [" at bounding box center [430, 440] width 161 height 10
drag, startPoint x: 504, startPoint y: 294, endPoint x: 561, endPoint y: 293, distance: 56.8
click at [561, 425] on span "Continuous Operation. Tenant must open for business on the Commencement Date an…" at bounding box center [547, 466] width 403 height 82
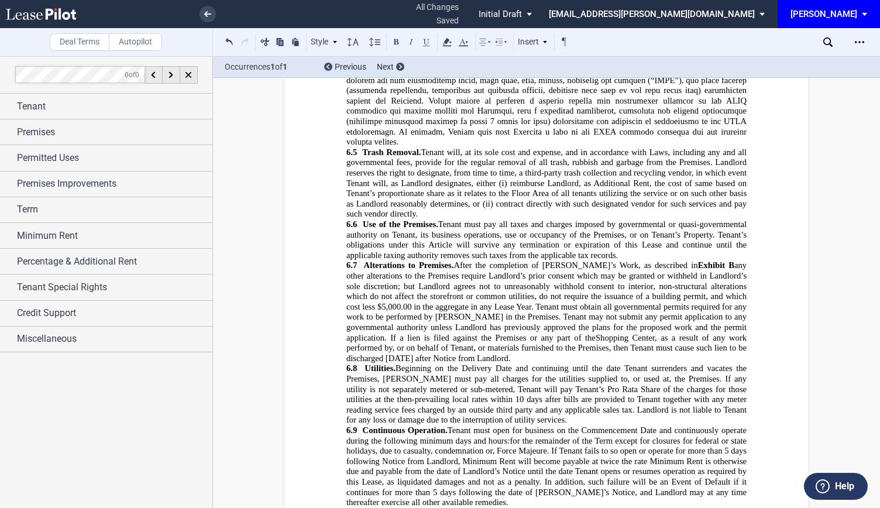
click at [508, 435] on span "for the remainder of the Term except for closures for federal or state holidays…" at bounding box center [547, 445] width 403 height 20
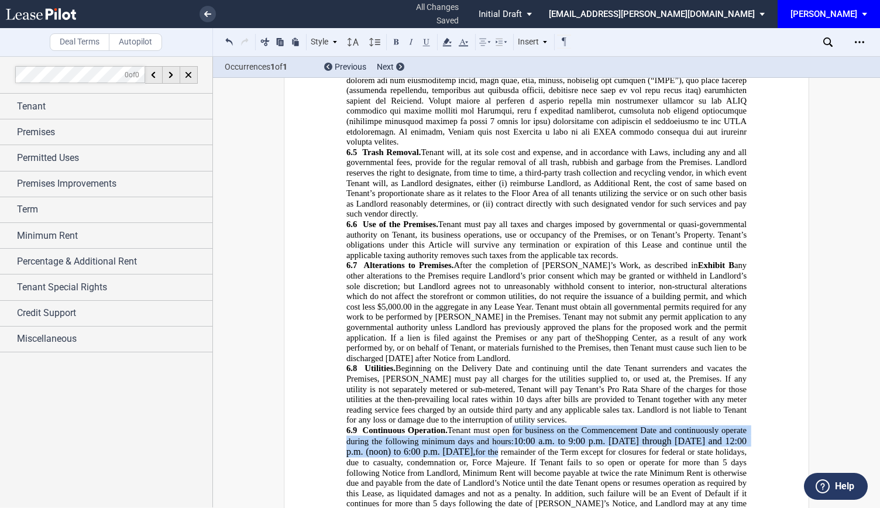
drag, startPoint x: 518, startPoint y: 311, endPoint x: 508, endPoint y: 281, distance: 30.9
click at [508, 425] on span "Continuous Operation. Tenant must open for business on the Commencement Date an…" at bounding box center [547, 472] width 403 height 94
click at [355, 43] on use at bounding box center [353, 42] width 11 height 8
click at [365, 107] on div "10pt" at bounding box center [369, 107] width 35 height 10
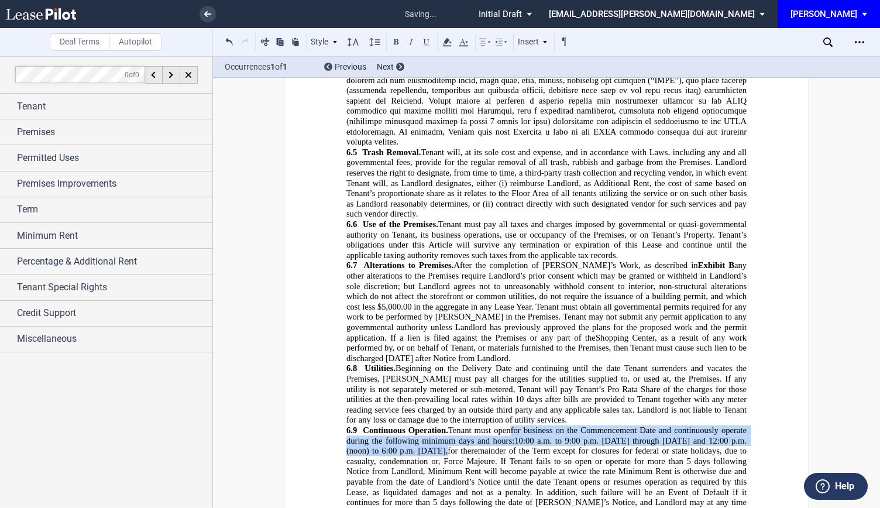
click at [510, 435] on span "uring the following minimum days and hours:" at bounding box center [432, 440] width 164 height 10
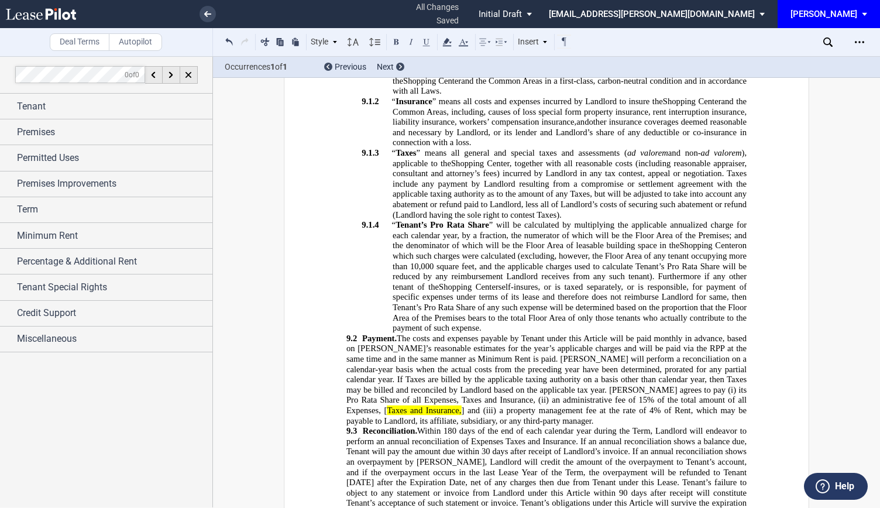
scroll to position [4096, 0]
click at [666, 394] on span "an administrative fee of 15% of the total amount of all Expenses, [" at bounding box center [547, 404] width 403 height 20
drag, startPoint x: 659, startPoint y: 181, endPoint x: 735, endPoint y: 181, distance: 76.1
click at [735, 332] on span "Payment. The costs and expenses payable by Tenant under this Article will be pa…" at bounding box center [547, 378] width 403 height 92
click at [447, 43] on use at bounding box center [446, 42] width 9 height 8
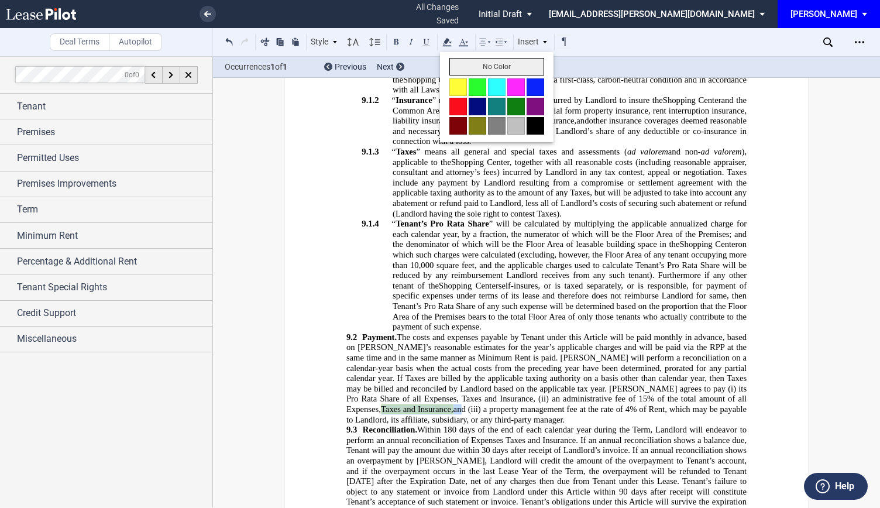
click at [462, 64] on button "No Color" at bounding box center [496, 67] width 95 height 18
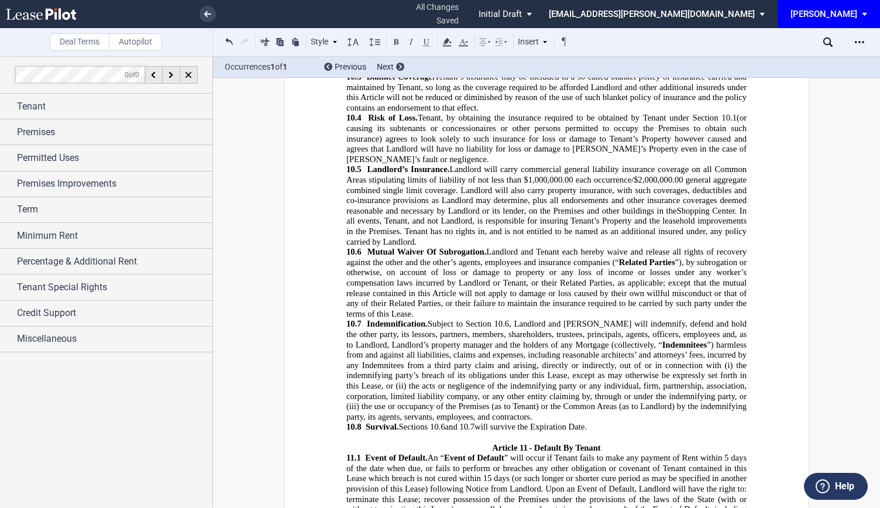
scroll to position [5325, 0]
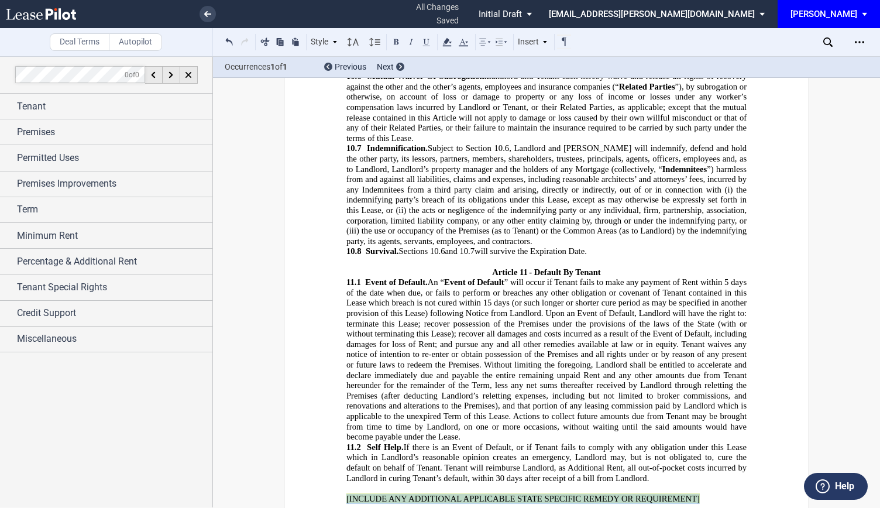
drag, startPoint x: 716, startPoint y: 227, endPoint x: 342, endPoint y: 217, distance: 374.0
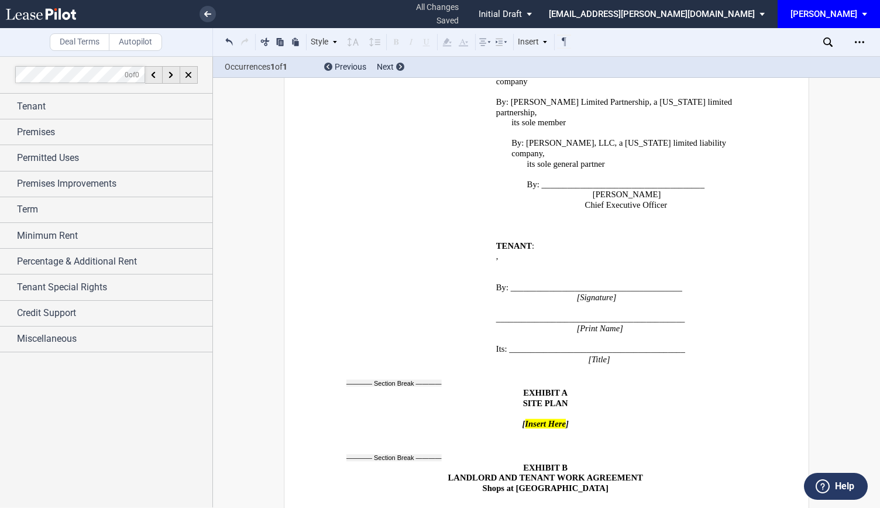
scroll to position [8075, 0]
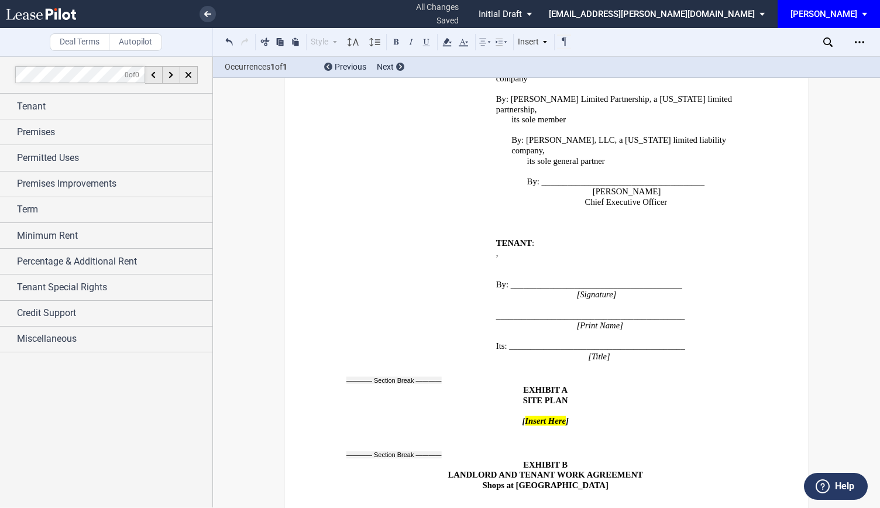
drag, startPoint x: 453, startPoint y: 354, endPoint x: 308, endPoint y: 149, distance: 251.1
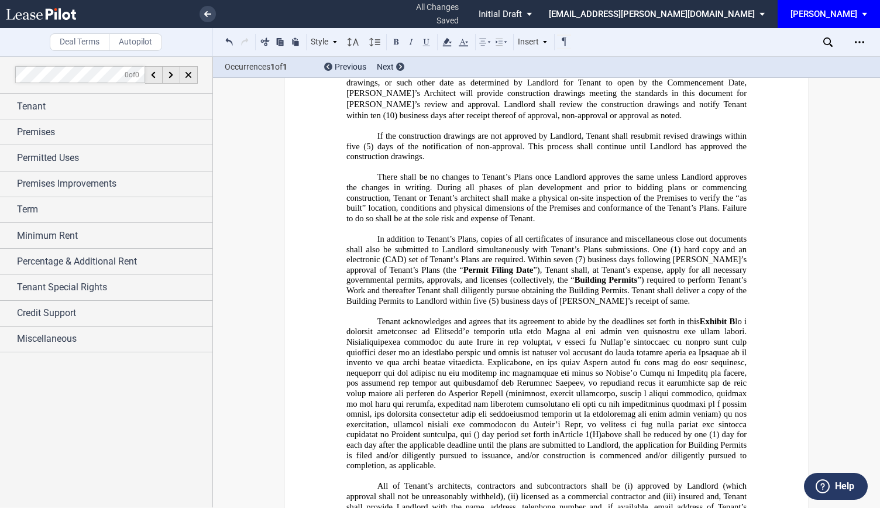
scroll to position [8952, 0]
drag, startPoint x: 617, startPoint y: 208, endPoint x: 532, endPoint y: 219, distance: 85.1
drag, startPoint x: 392, startPoint y: 300, endPoint x: 324, endPoint y: 248, distance: 85.5
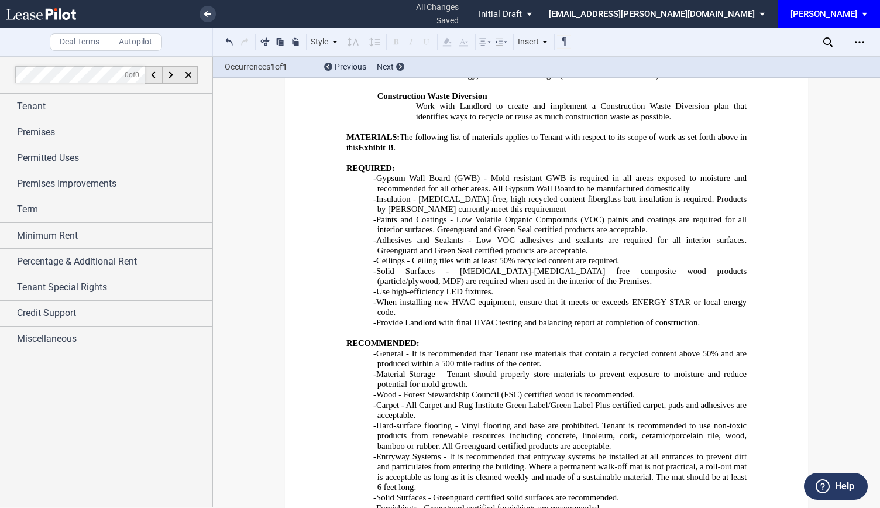
scroll to position [10415, 0]
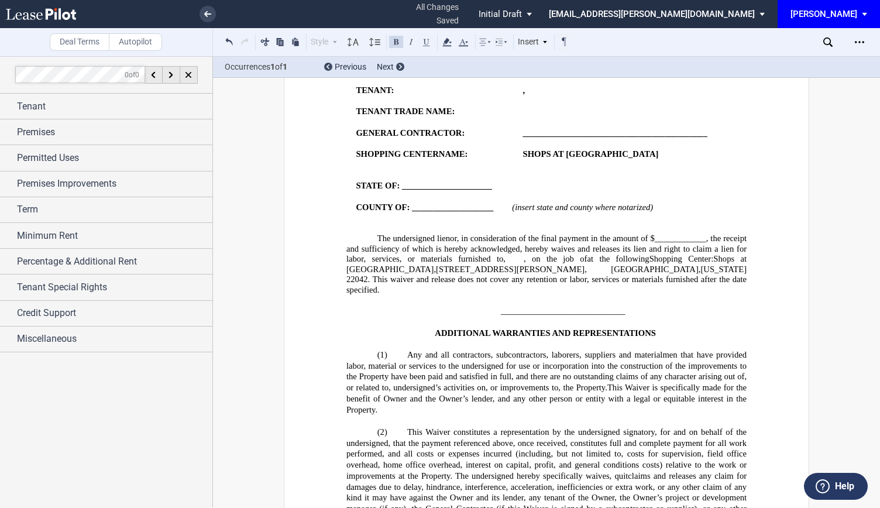
scroll to position [11117, 0]
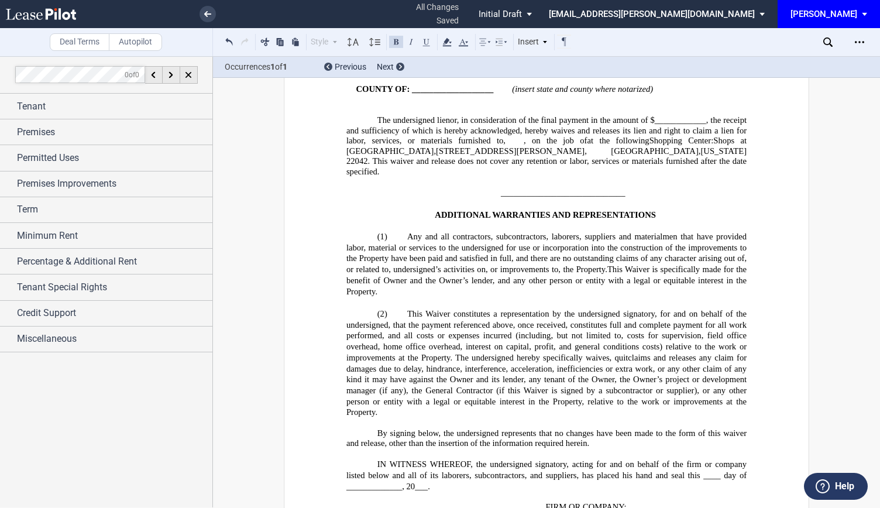
drag, startPoint x: 554, startPoint y: 212, endPoint x: 323, endPoint y: 212, distance: 231.1
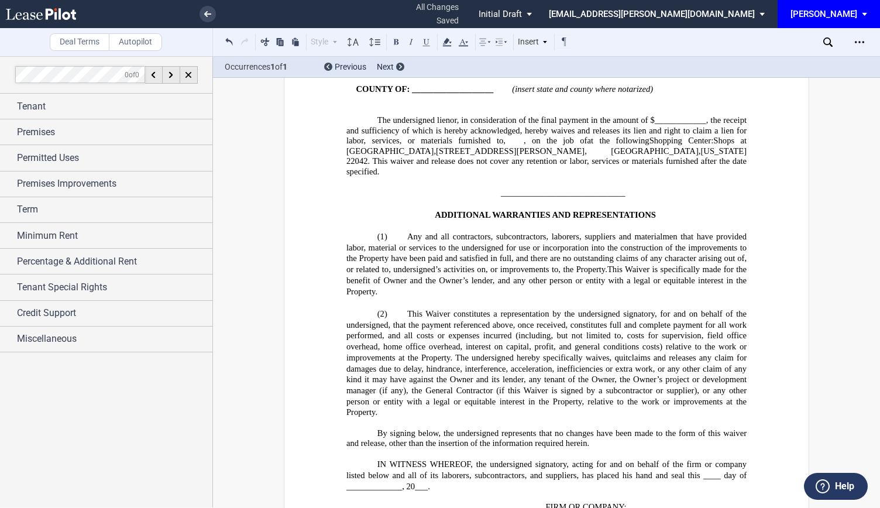
drag, startPoint x: 690, startPoint y: 361, endPoint x: 648, endPoint y: 360, distance: 42.7
click at [460, 43] on use at bounding box center [463, 43] width 9 height 8
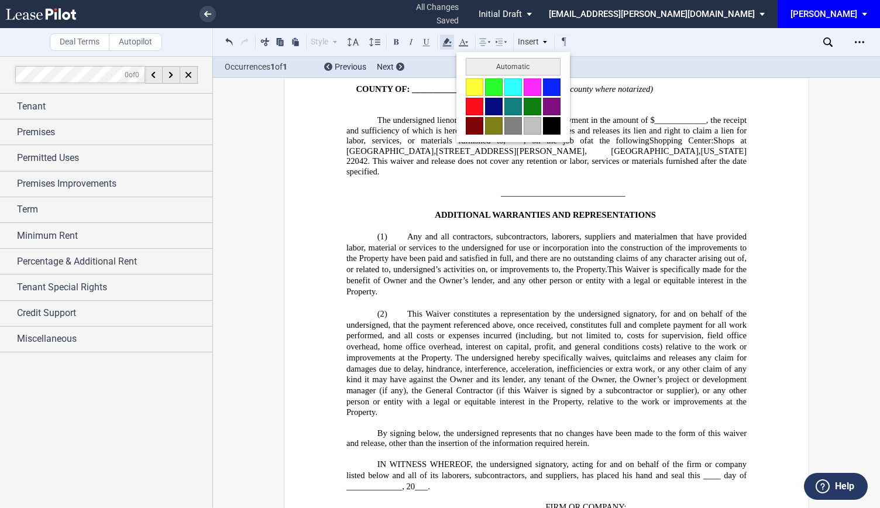
click at [446, 45] on use at bounding box center [446, 42] width 9 height 8
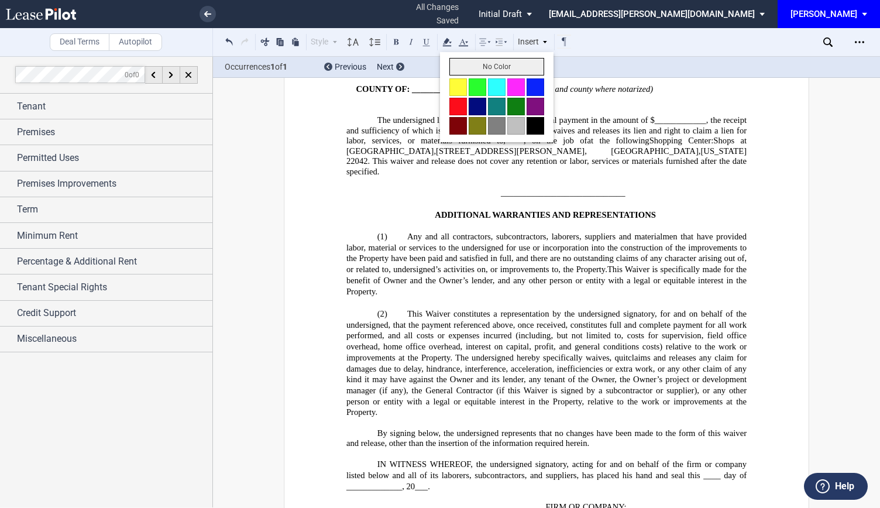
click at [464, 68] on button "No Color" at bounding box center [496, 67] width 95 height 18
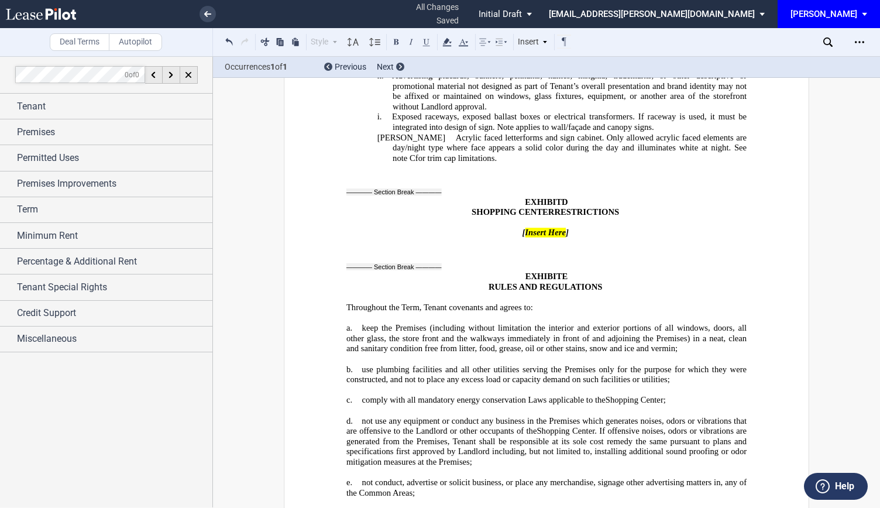
scroll to position [12798, 0]
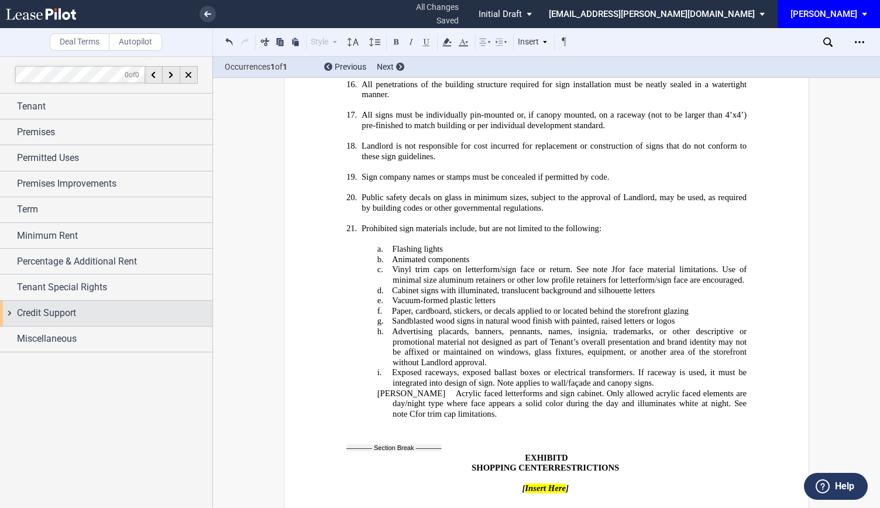
click at [37, 317] on span "Credit Support" at bounding box center [46, 313] width 59 height 14
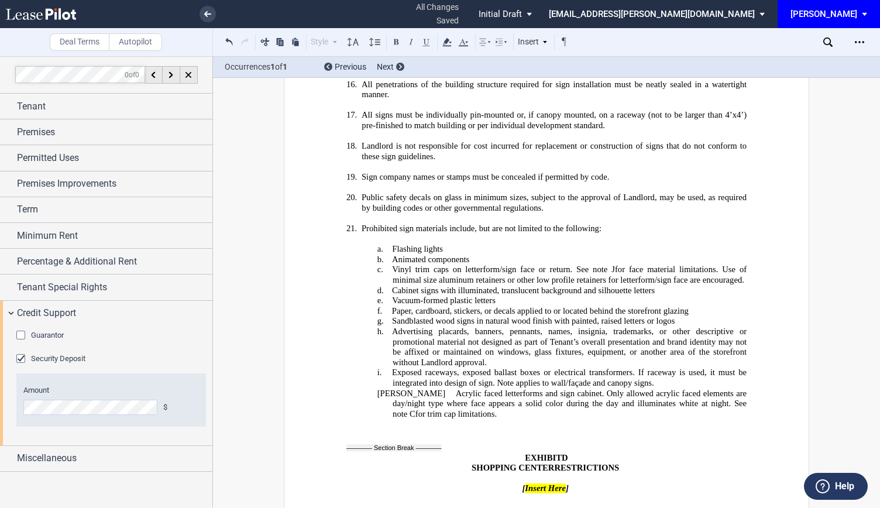
click at [22, 335] on div "Guarantor" at bounding box center [22, 337] width 12 height 12
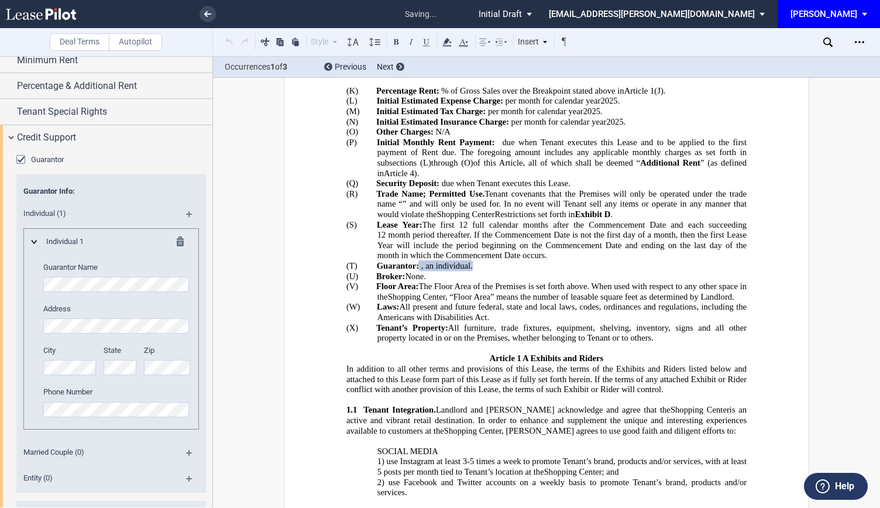
scroll to position [633, 0]
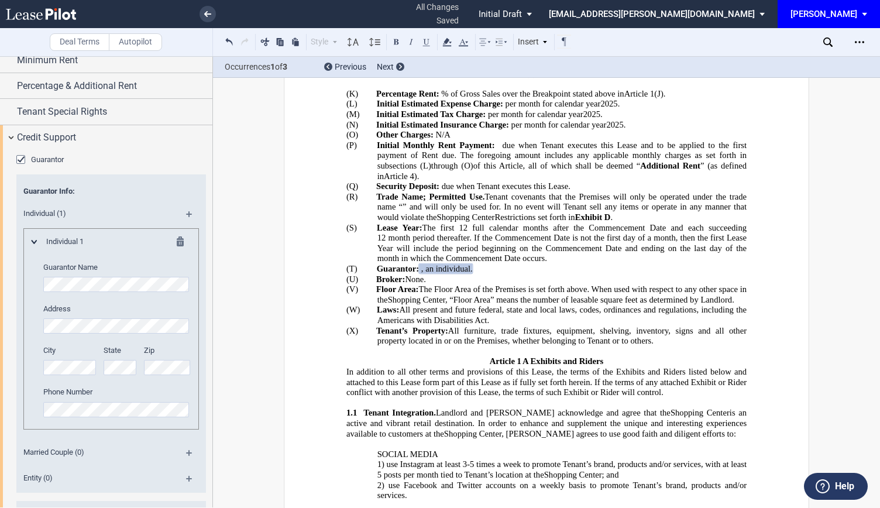
click at [178, 238] on md-icon at bounding box center [184, 243] width 14 height 14
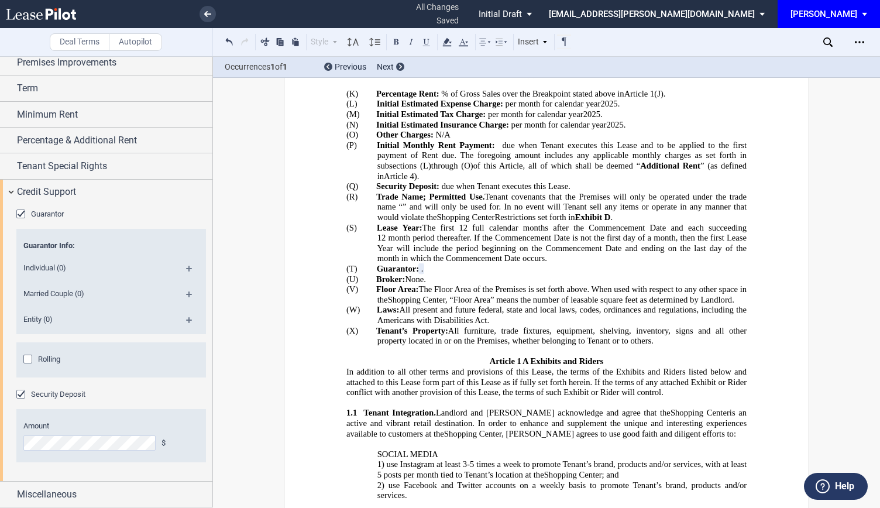
scroll to position [119, 0]
click at [186, 295] on md-icon at bounding box center [194, 301] width 16 height 14
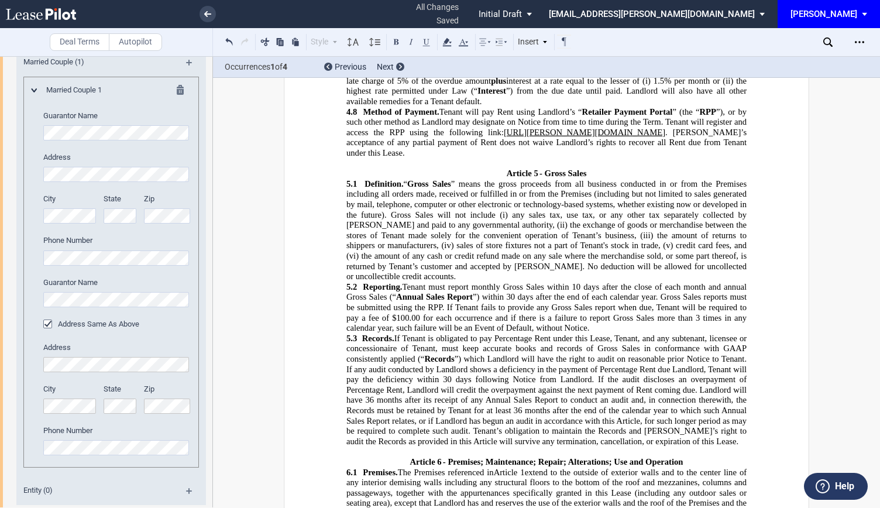
scroll to position [1979, 0]
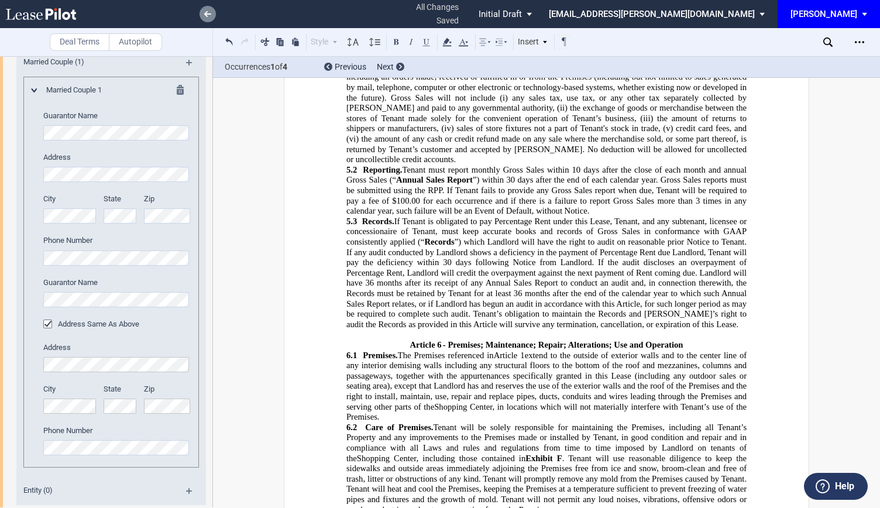
click at [211, 12] on icon at bounding box center [207, 14] width 7 height 6
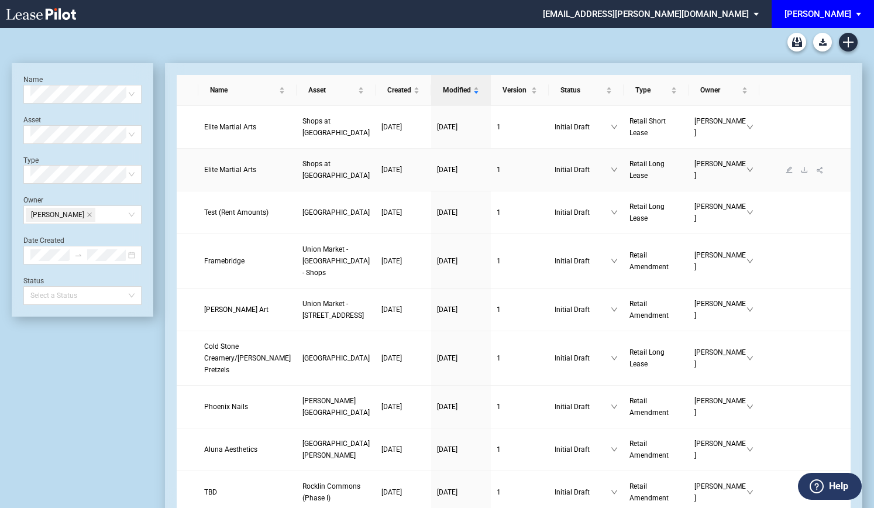
click at [235, 174] on span "Elite Martial Arts" at bounding box center [230, 170] width 52 height 8
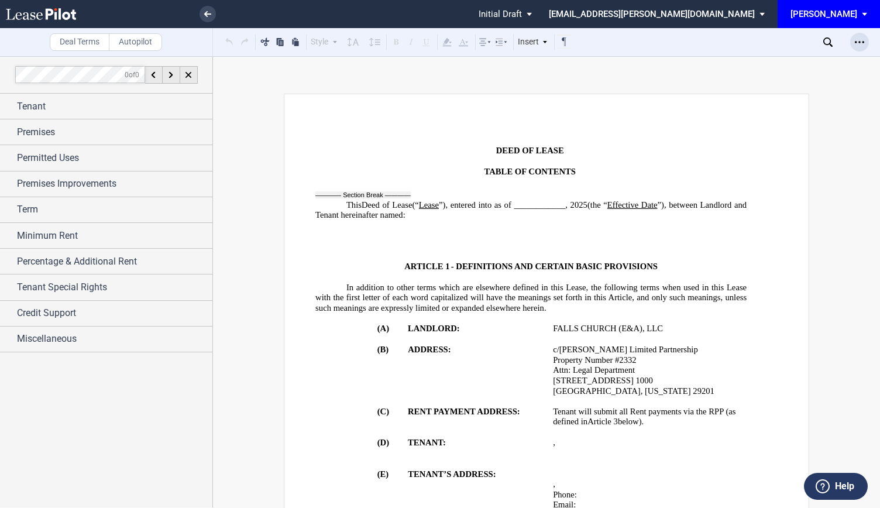
click at [856, 43] on icon "Open Lease options menu" at bounding box center [859, 41] width 9 height 9
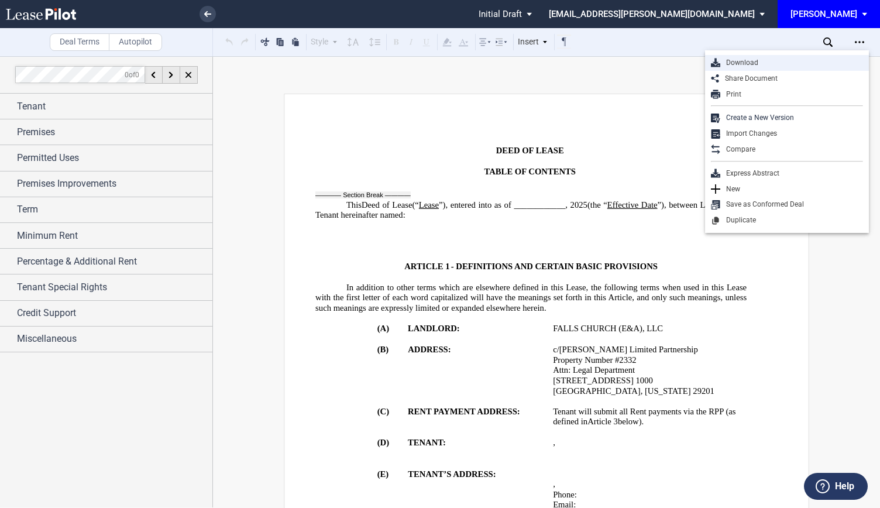
click at [765, 67] on div "Download" at bounding box center [791, 63] width 143 height 10
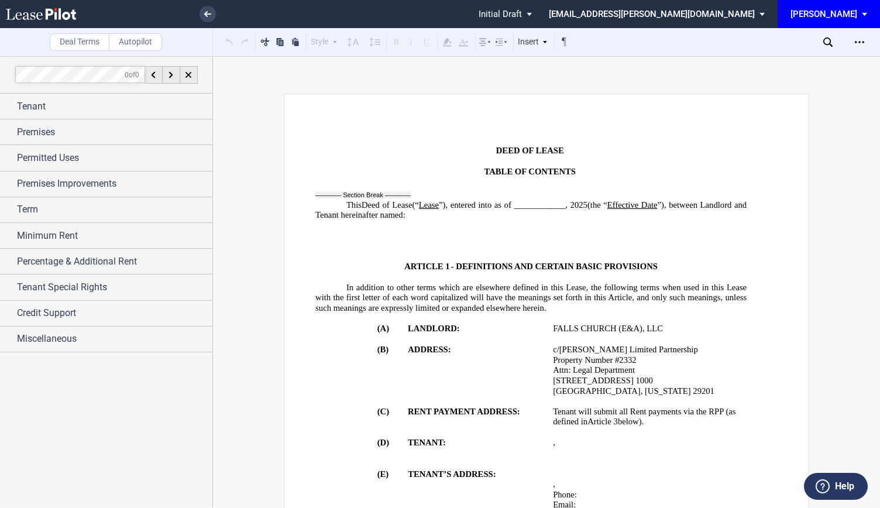
click at [214, 12] on link at bounding box center [208, 14] width 16 height 16
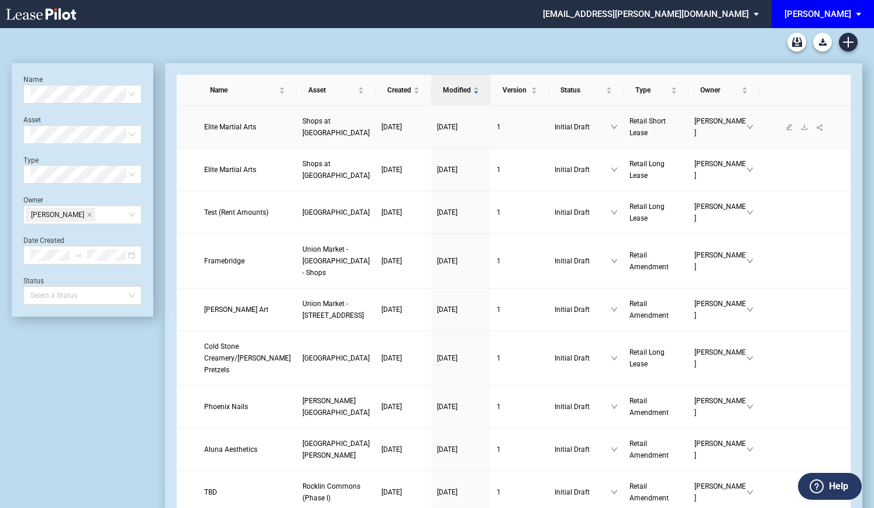
click at [223, 131] on span "Elite Martial Arts" at bounding box center [230, 127] width 52 height 8
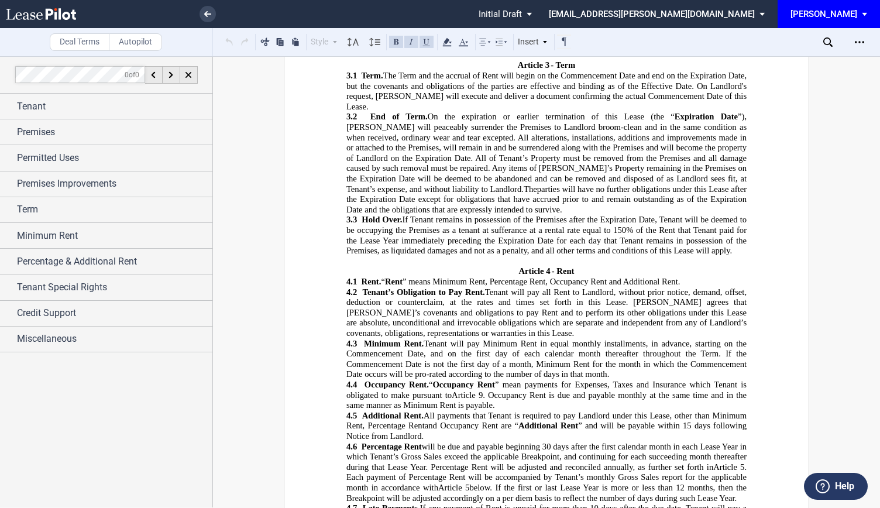
scroll to position [1404, 0]
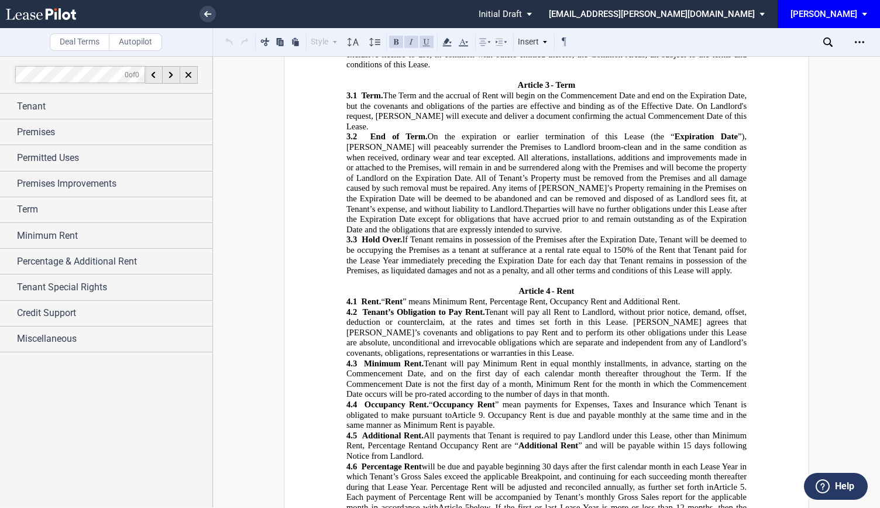
click at [453, 132] on span "”), [PERSON_NAME] will peaceably surrender the Premises to Landlord broom-clean…" at bounding box center [547, 173] width 403 height 82
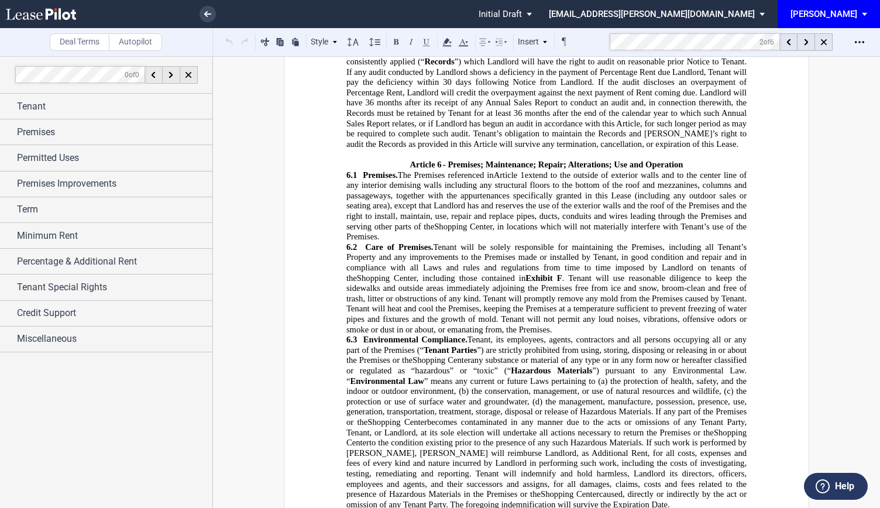
scroll to position [2143, 0]
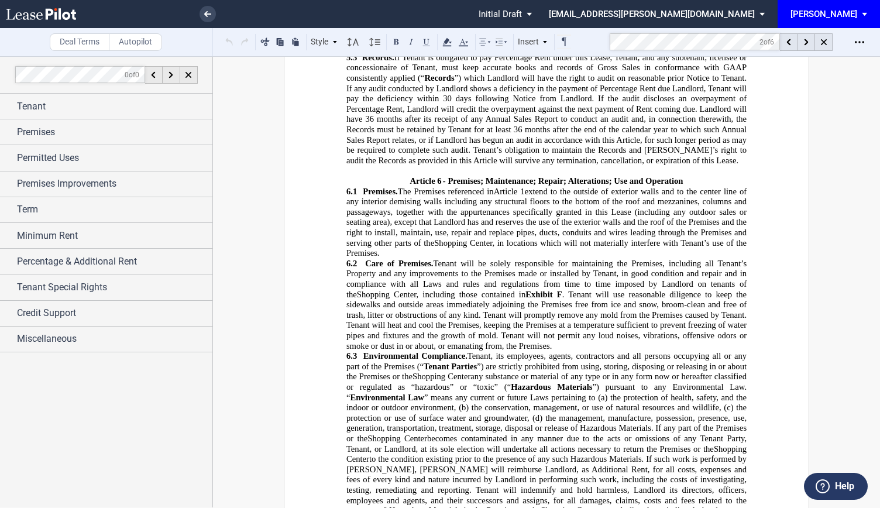
click at [528, 258] on p "6.2 Care of Premises. Tenant will be solely responsible for maintaining the Pre…" at bounding box center [546, 304] width 400 height 92
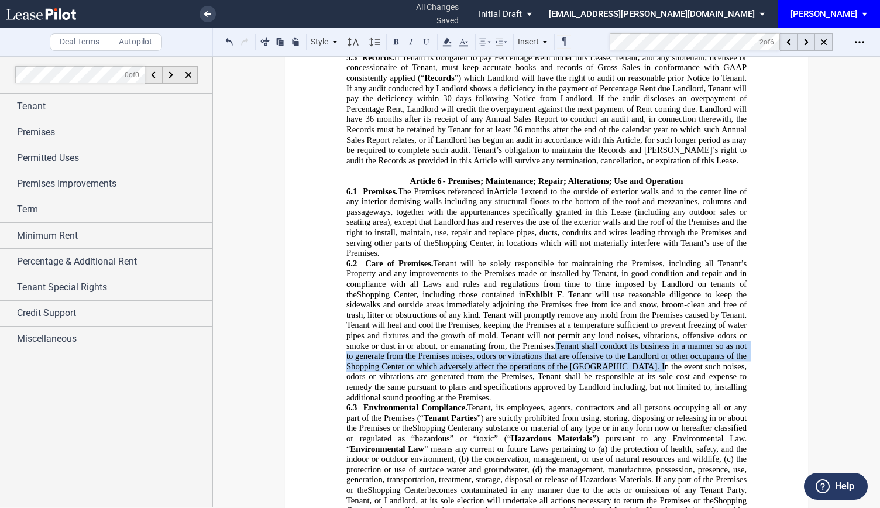
drag, startPoint x: 508, startPoint y: 232, endPoint x: 615, endPoint y: 254, distance: 109.8
click at [615, 289] on span ". Tenant will use reasonable diligence to keep the sidewalks and outside areas …" at bounding box center [547, 345] width 403 height 113
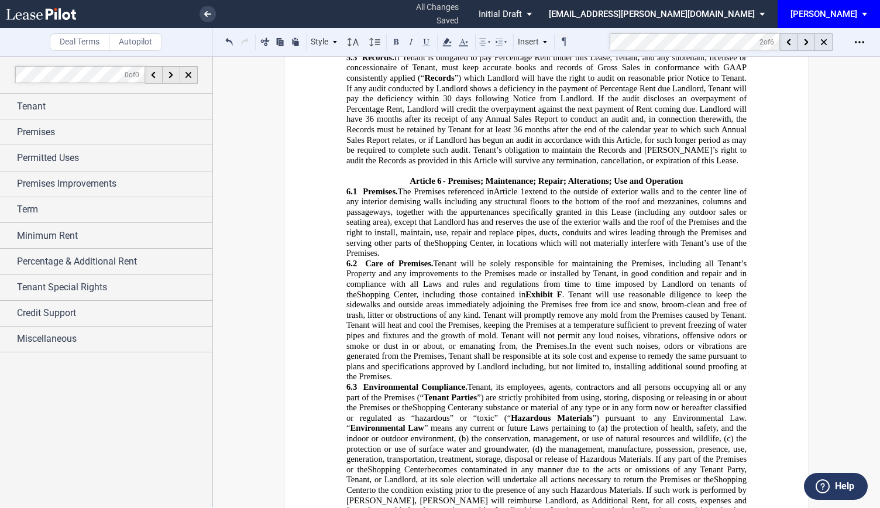
click at [559, 289] on span ". Tenant will use reasonable diligence to keep the sidewalks and outside areas …" at bounding box center [547, 335] width 403 height 92
click at [483, 341] on span "In the event such noises, odors or vibrations are generated from the Premises, …" at bounding box center [547, 361] width 403 height 40
click at [698, 289] on span ". Tenant will use reasonable diligence to keep the sidewalks and outside areas …" at bounding box center [547, 335] width 403 height 92
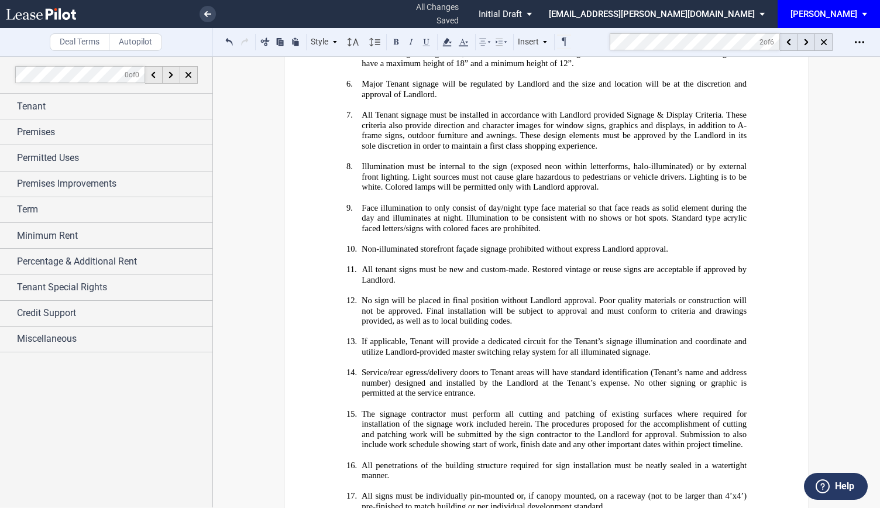
scroll to position [12512, 0]
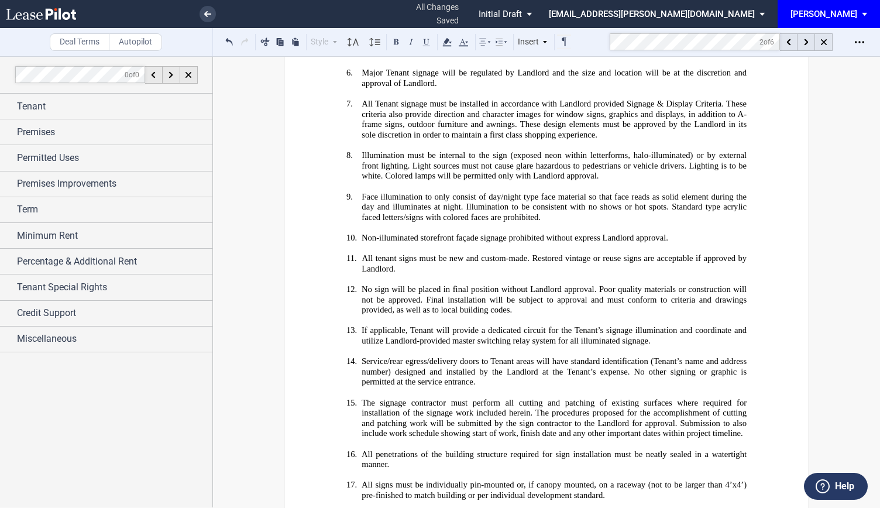
drag, startPoint x: 567, startPoint y: 223, endPoint x: 493, endPoint y: 223, distance: 73.7
drag, startPoint x: 446, startPoint y: 274, endPoint x: 558, endPoint y: 305, distance: 116.4
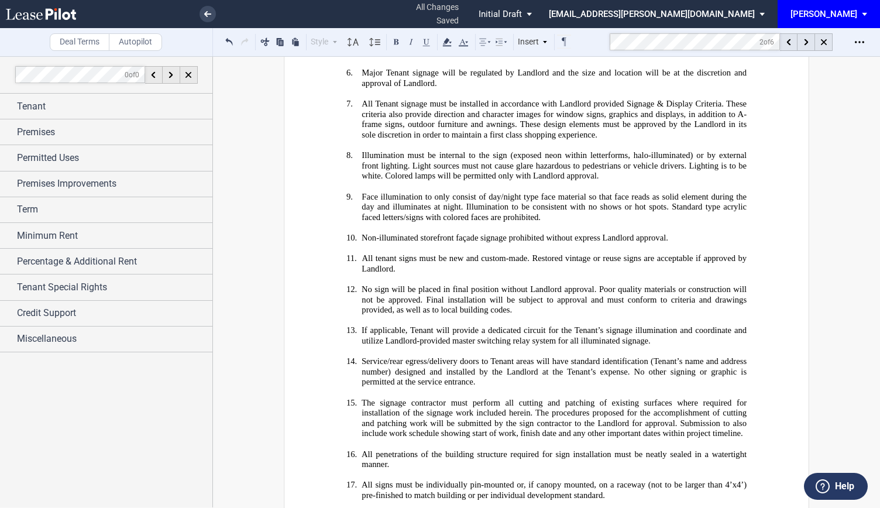
click at [352, 41] on icon at bounding box center [353, 42] width 14 height 14
click at [362, 105] on div "10pt" at bounding box center [369, 107] width 35 height 10
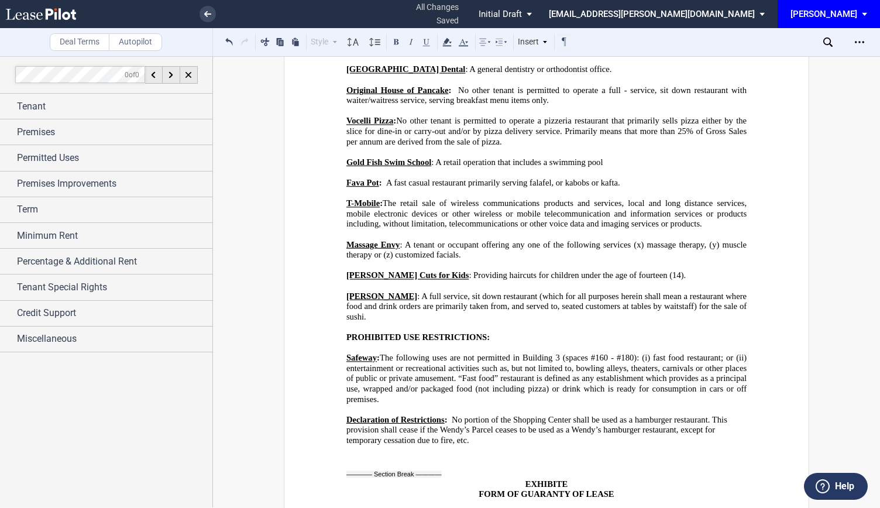
scroll to position [13800, 0]
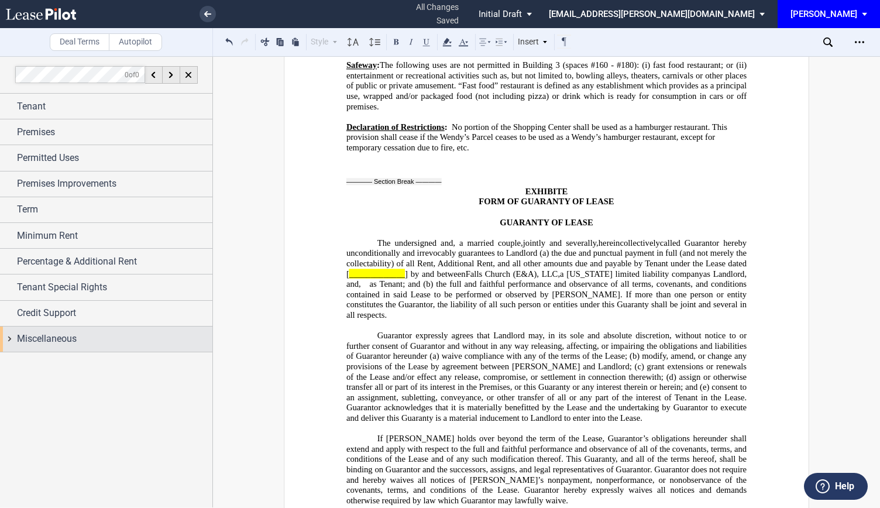
click at [20, 341] on span "Miscellaneous" at bounding box center [47, 339] width 60 height 14
click at [12, 336] on div "Miscellaneous" at bounding box center [106, 338] width 212 height 25
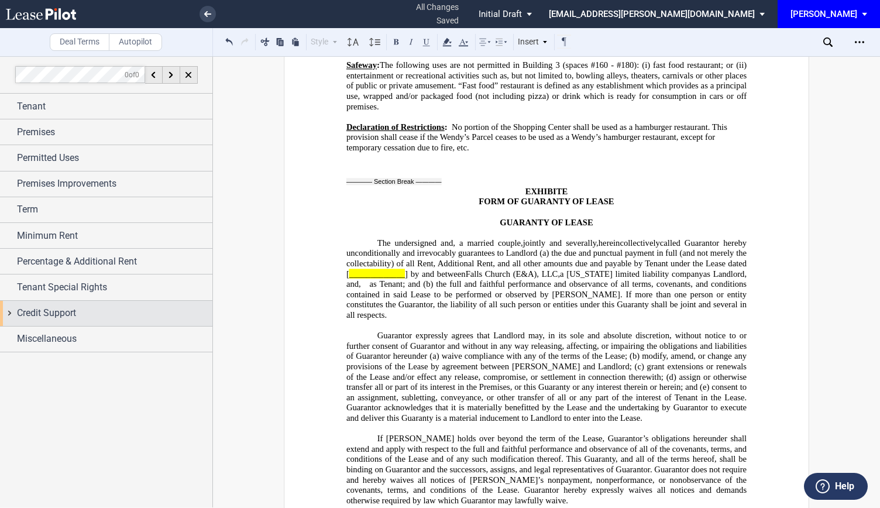
click at [15, 309] on div "Credit Support" at bounding box center [106, 313] width 212 height 25
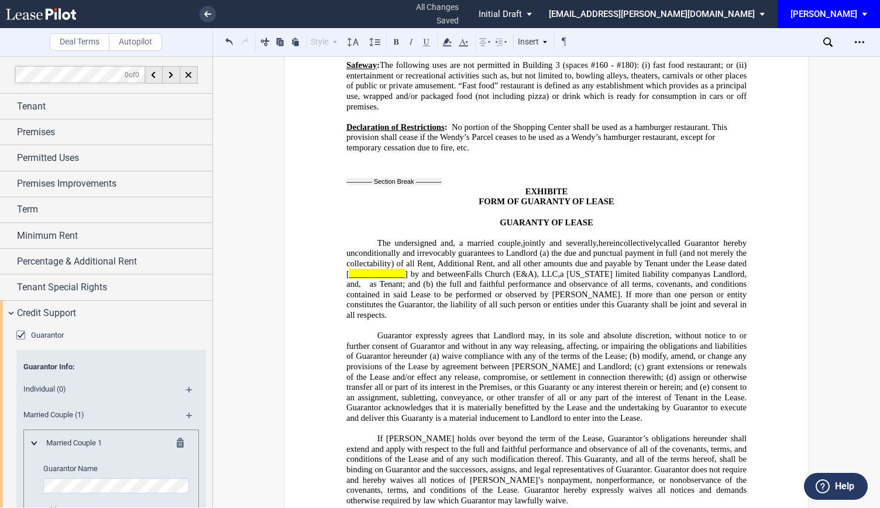
scroll to position [521, 0]
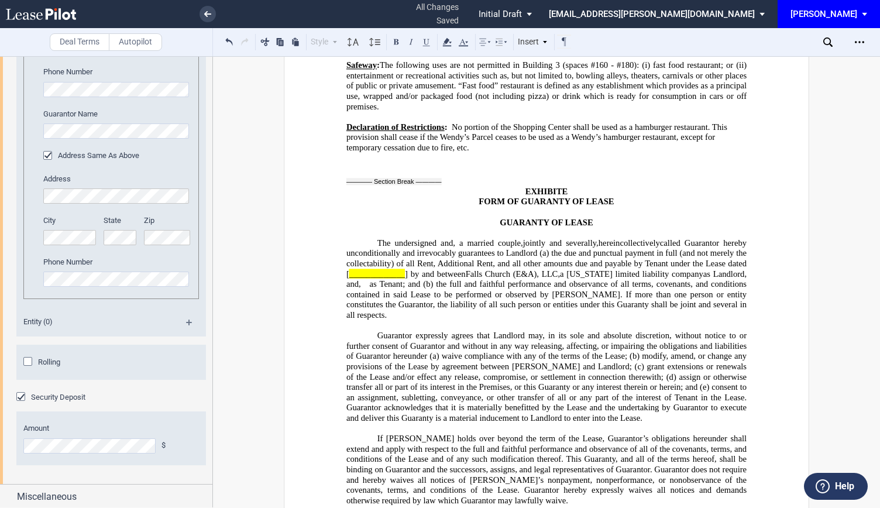
click at [29, 359] on div "Rolling" at bounding box center [29, 363] width 12 height 12
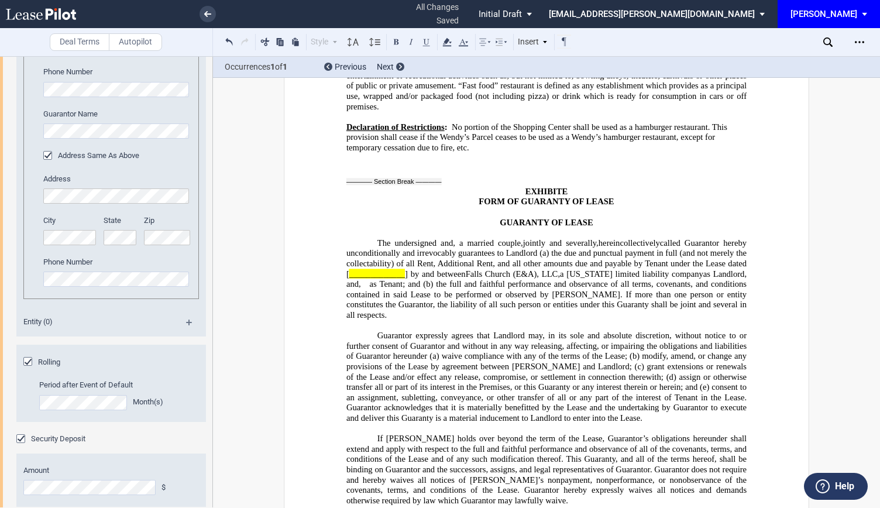
drag, startPoint x: 627, startPoint y: 409, endPoint x: 363, endPoint y: 333, distance: 274.0
drag, startPoint x: 370, startPoint y: 342, endPoint x: 514, endPoint y: 361, distance: 145.1
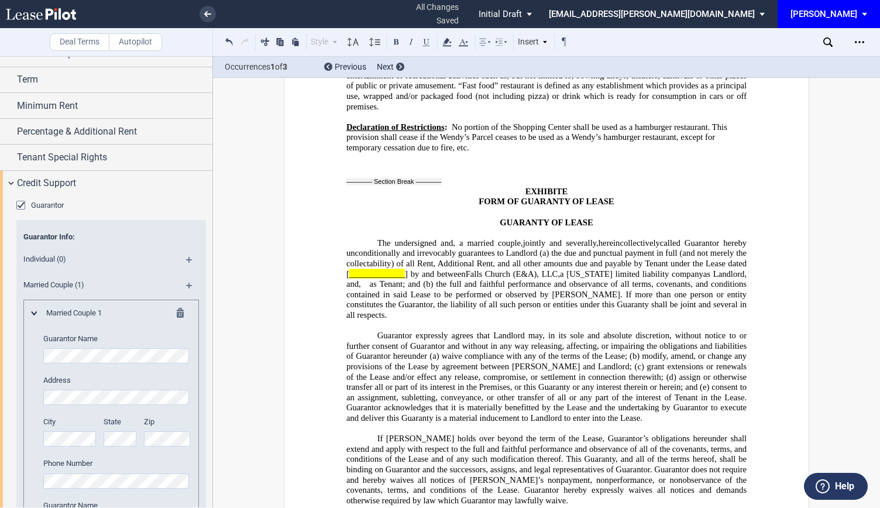
scroll to position [36, 0]
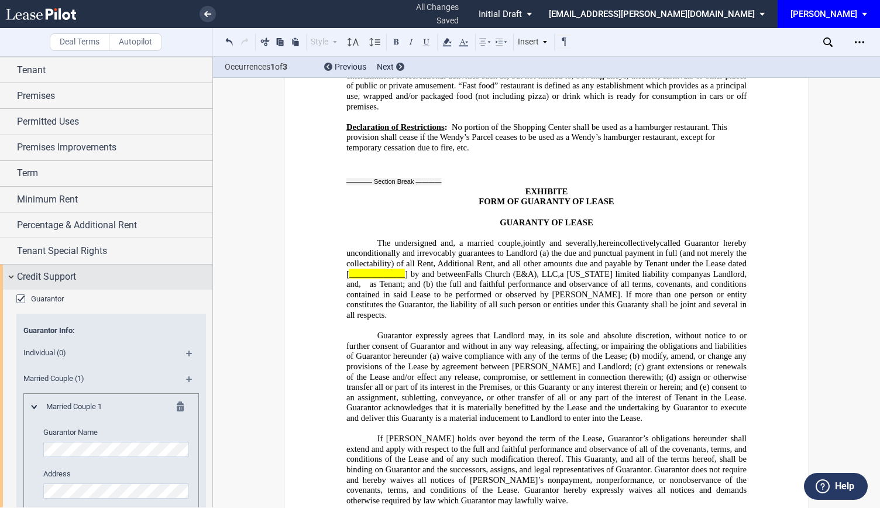
click at [9, 276] on div "Credit Support" at bounding box center [106, 276] width 212 height 25
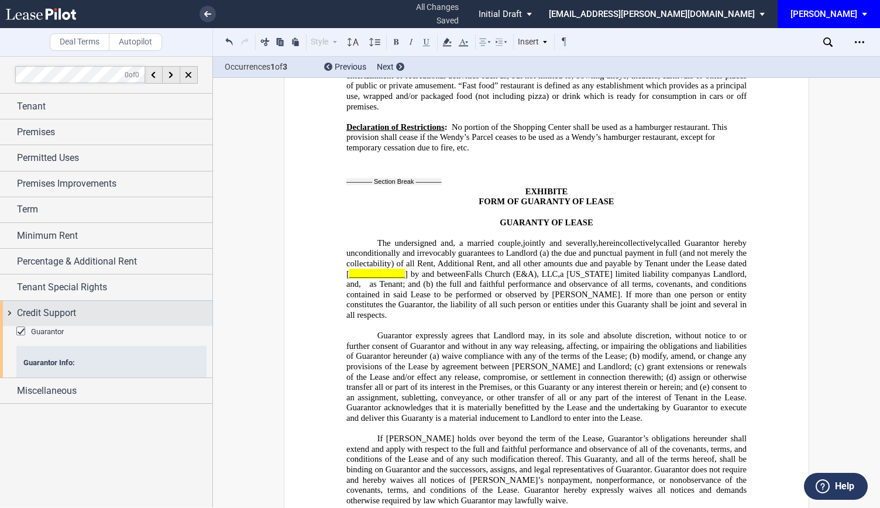
scroll to position [0, 0]
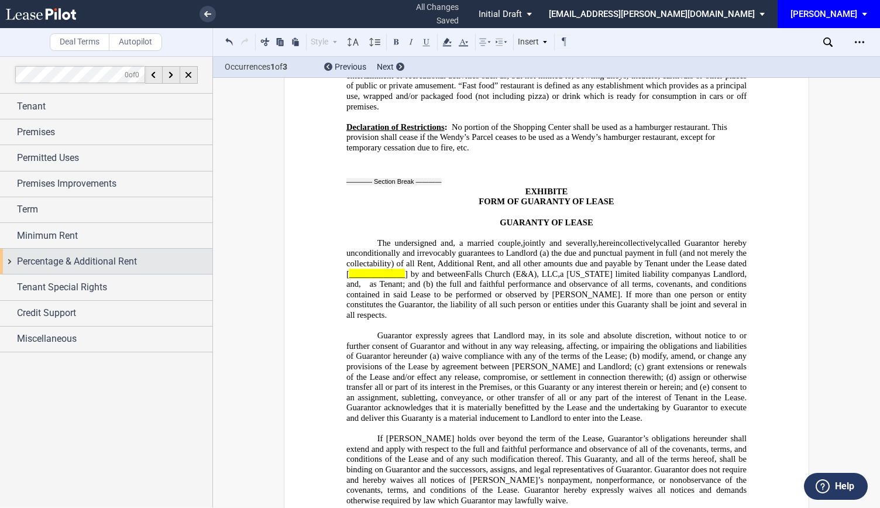
click at [15, 262] on div "Percentage & Additional Rent" at bounding box center [106, 261] width 212 height 25
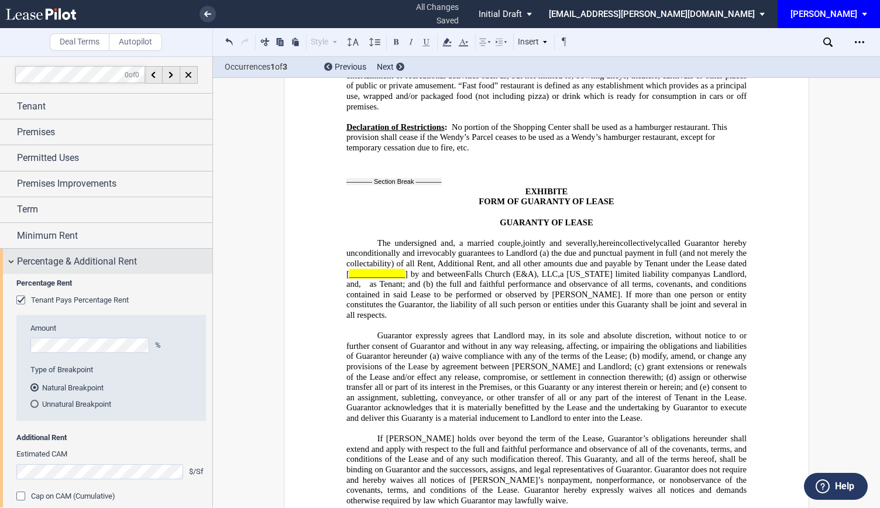
click at [7, 256] on div "Percentage & Additional Rent" at bounding box center [106, 261] width 212 height 25
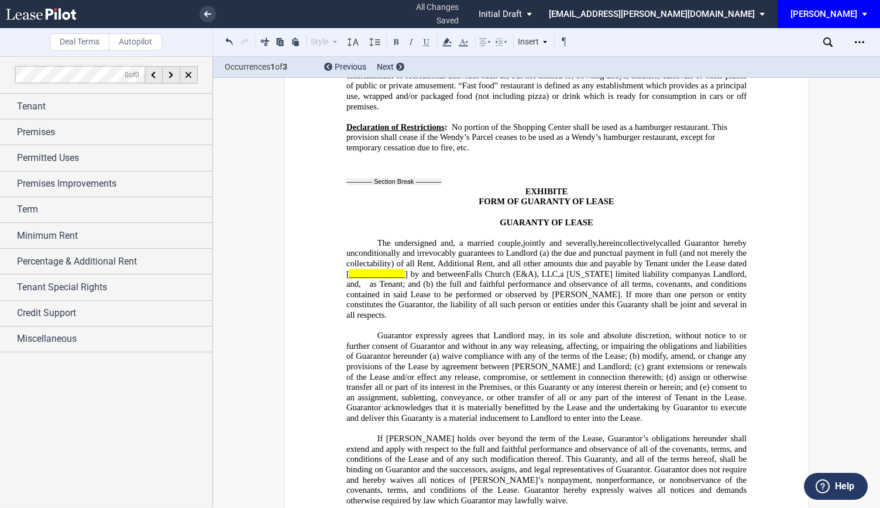
click at [157, 400] on div at bounding box center [106, 281] width 212 height 451
click at [67, 346] on div "Miscellaneous" at bounding box center [106, 338] width 212 height 25
click at [25, 360] on div "Broker of Record" at bounding box center [22, 362] width 12 height 12
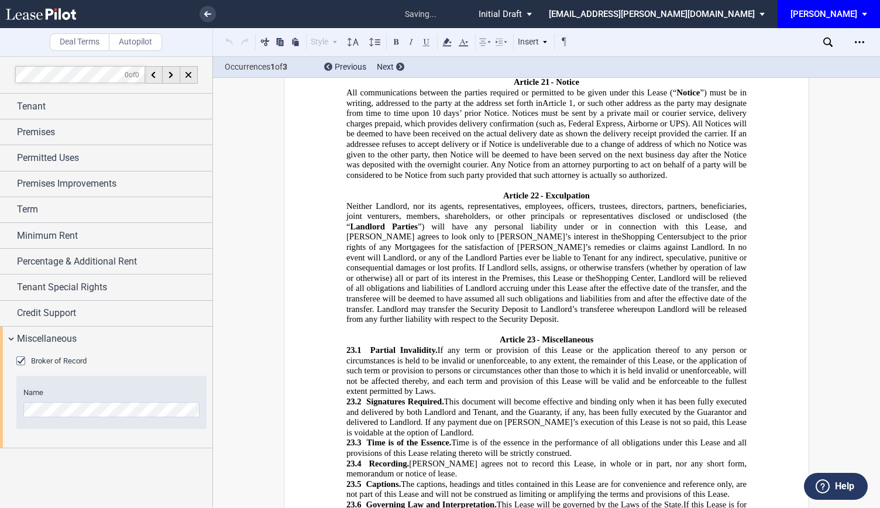
scroll to position [642, 0]
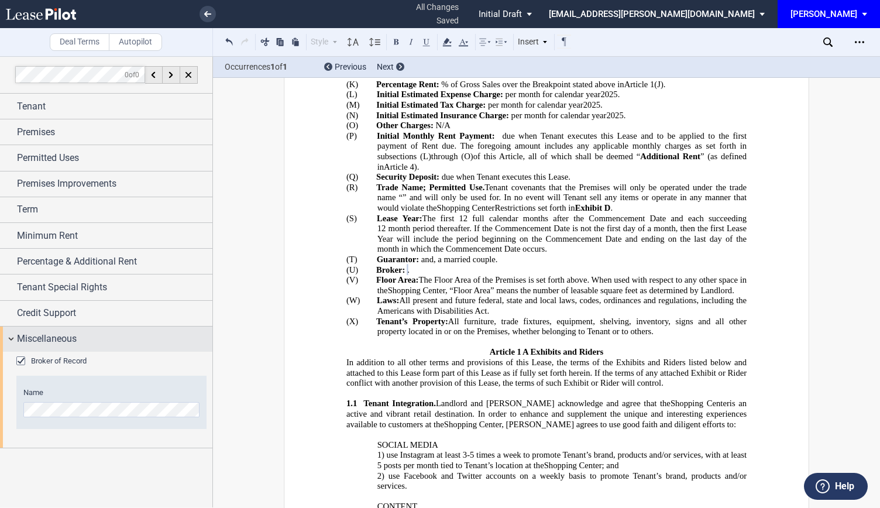
click at [8, 337] on div "Miscellaneous" at bounding box center [106, 338] width 212 height 25
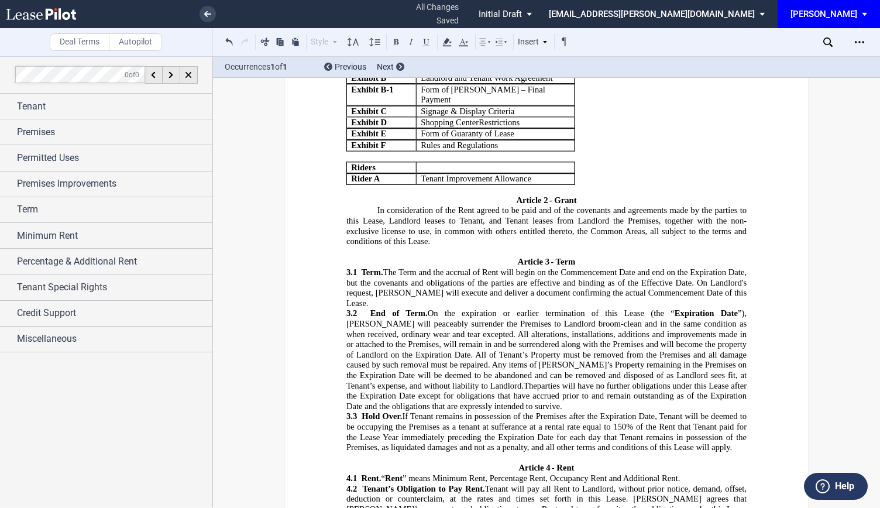
scroll to position [1344, 0]
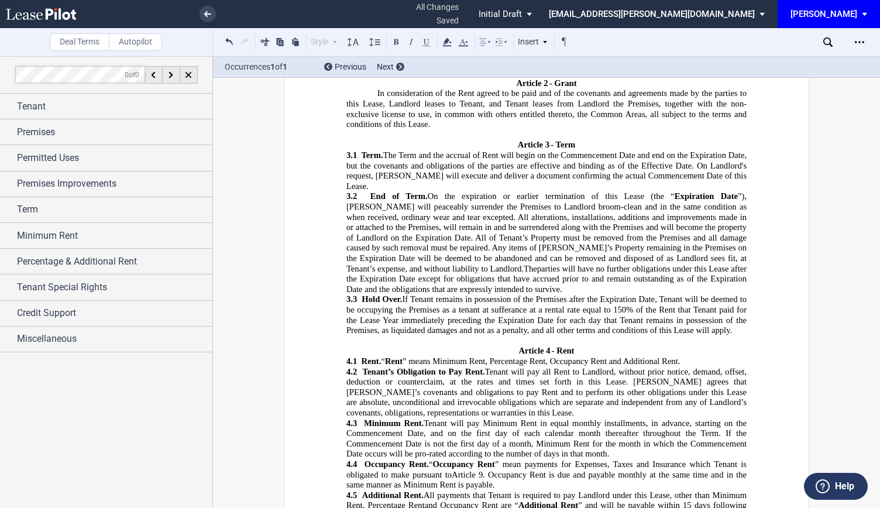
click at [694, 294] on span "If Tenant remains in possession of the Premises after the Expiration Date, Tena…" at bounding box center [547, 314] width 403 height 40
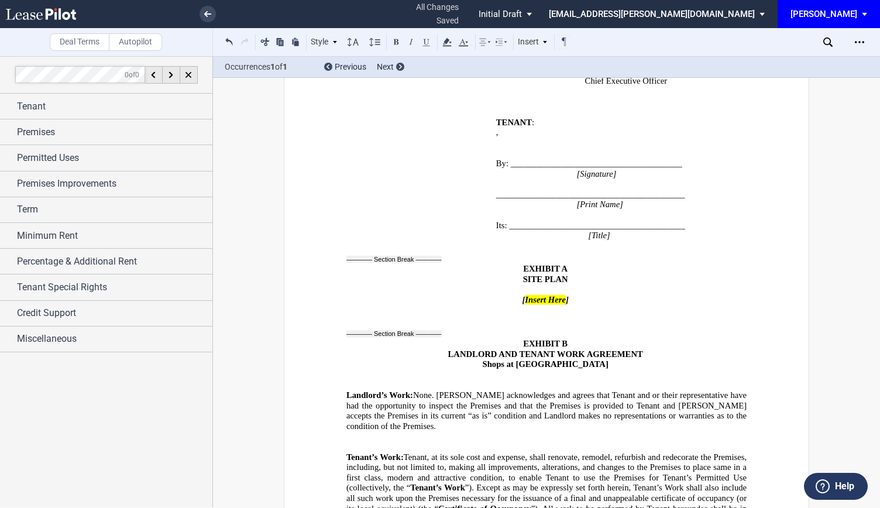
scroll to position [7897, 0]
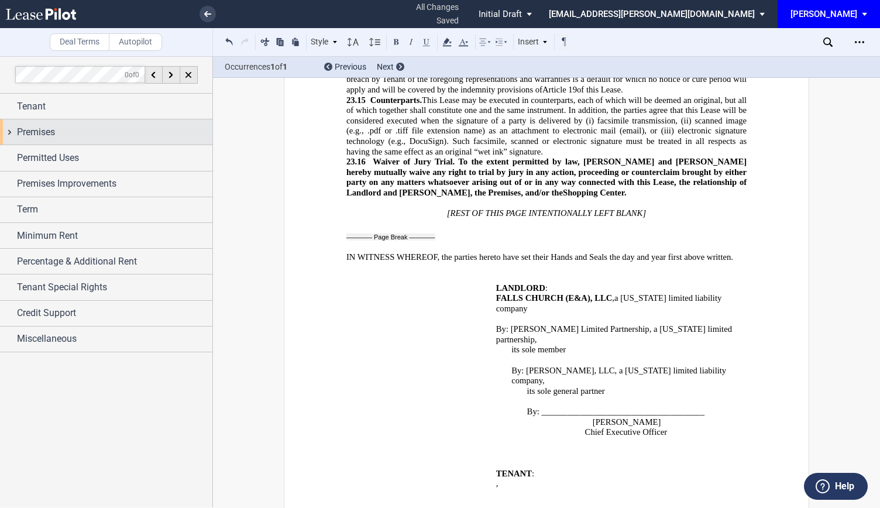
click at [18, 132] on span "Premises" at bounding box center [36, 132] width 38 height 14
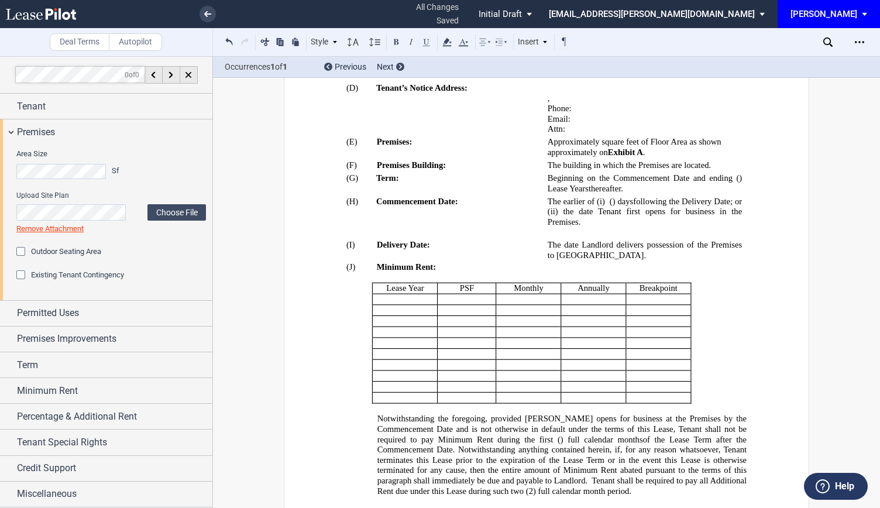
scroll to position [296, 0]
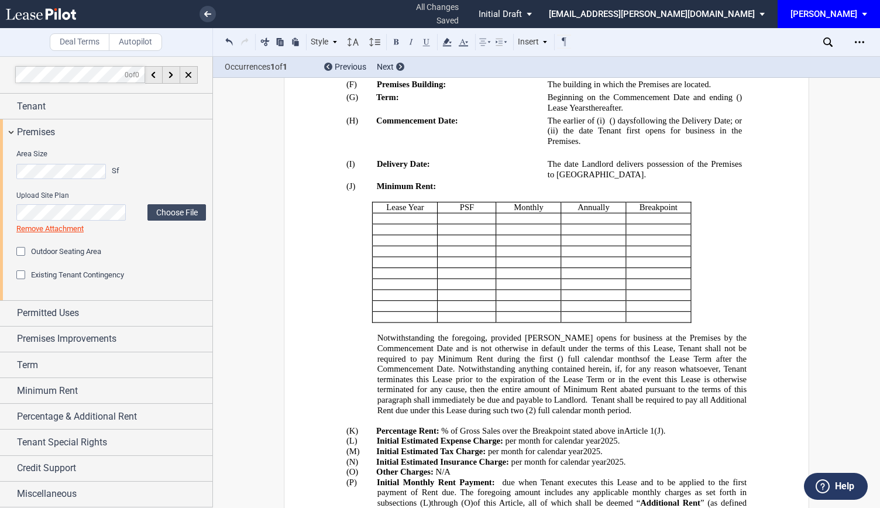
click at [579, 163] on span "The date Landlord delivers possession of the Premises to [GEOGRAPHIC_DATA]." at bounding box center [646, 169] width 197 height 20
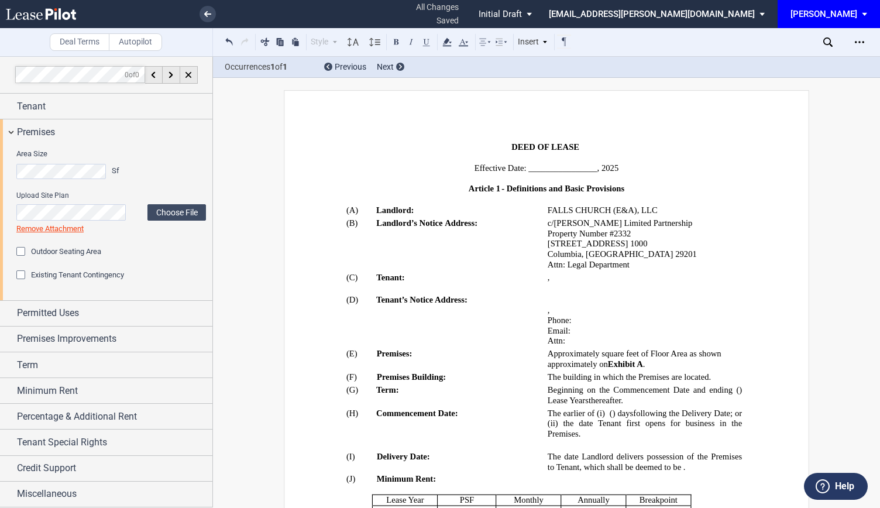
scroll to position [0, 0]
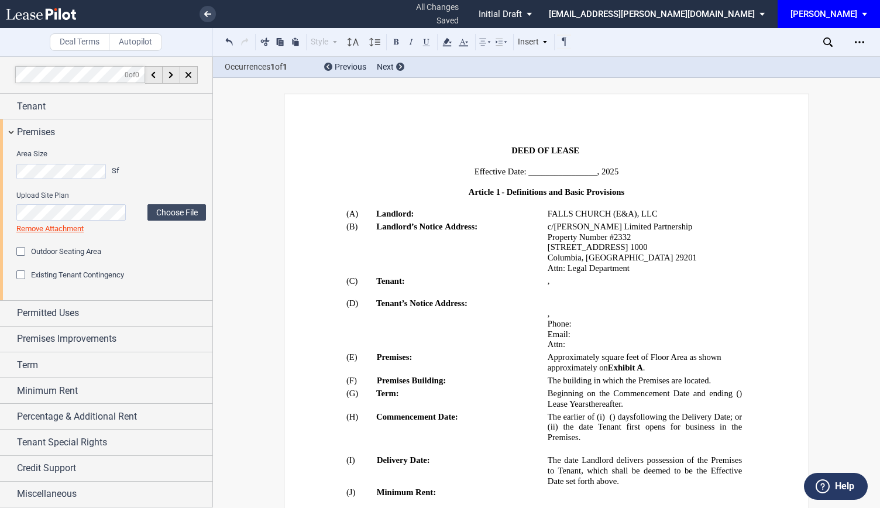
drag, startPoint x: 593, startPoint y: 170, endPoint x: 607, endPoint y: 170, distance: 14.0
click at [593, 170] on span "Effective Date: ________________," at bounding box center [536, 171] width 125 height 10
drag, startPoint x: 607, startPoint y: 170, endPoint x: 615, endPoint y: 170, distance: 8.2
click at [615, 170] on p "Effective Date: ________________, 2025" at bounding box center [546, 171] width 400 height 11
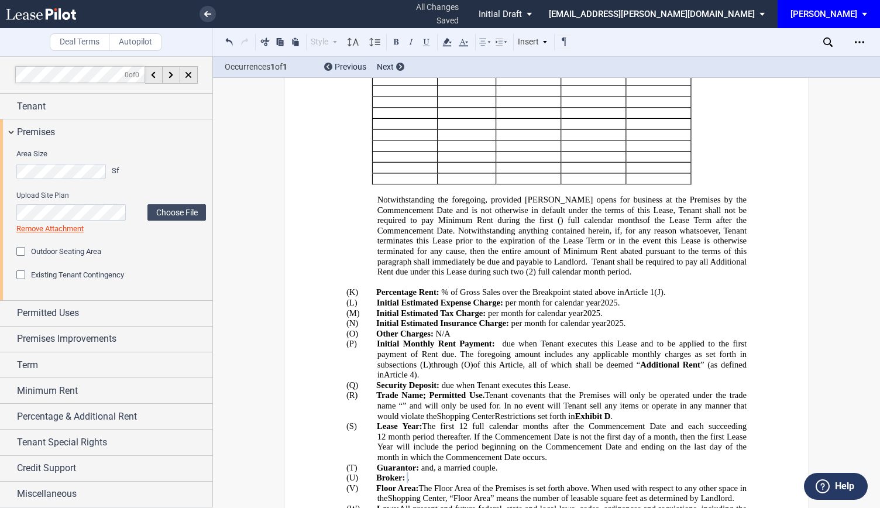
scroll to position [391, 0]
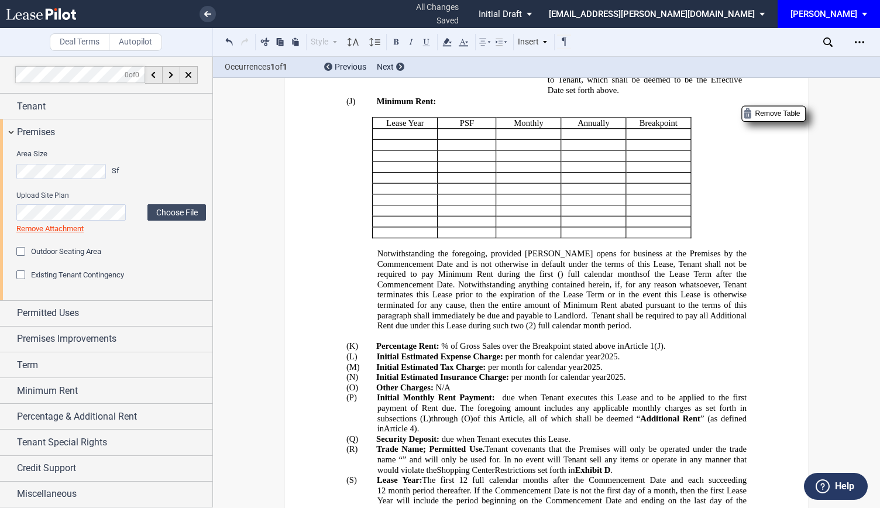
click at [408, 129] on p "﻿ ﻿ - ﻿ ﻿ ﻿ ﻿" at bounding box center [405, 134] width 56 height 11
click at [407, 129] on p "﻿ ﻿ - ﻿ ﻿ ﻿ ﻿" at bounding box center [405, 134] width 56 height 11
click at [373, 248] on div "Notwithstanding the foregoing, provided Tenant opens for business at the Premis…" at bounding box center [546, 294] width 400 height 92
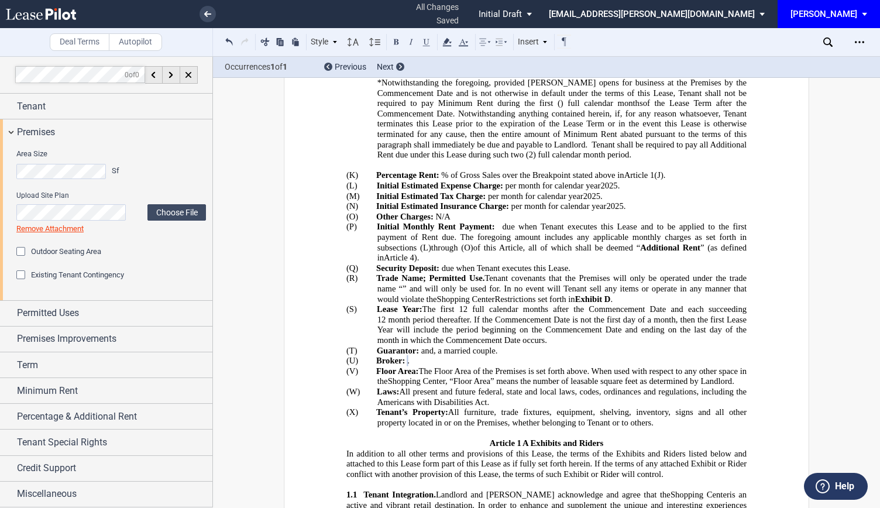
scroll to position [566, 0]
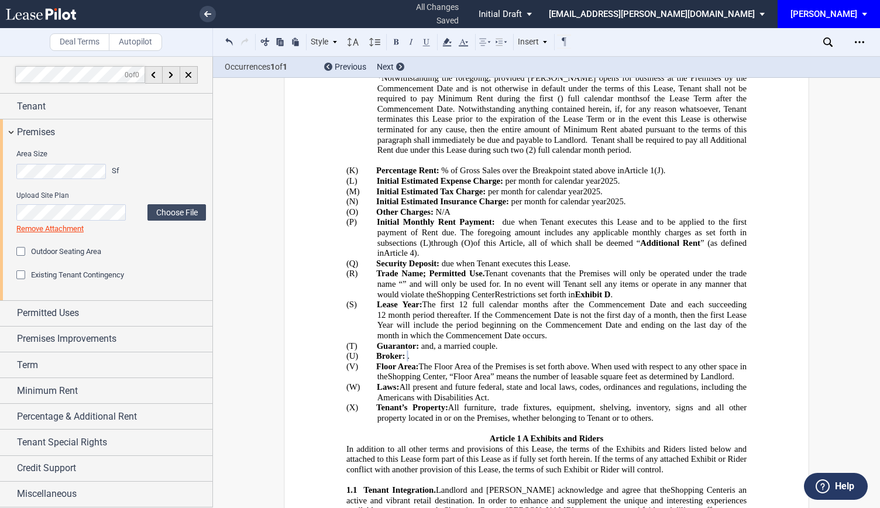
click at [639, 122] on p "*Notwithstanding the foregoing, provided Tenant opens for business at the Premi…" at bounding box center [561, 114] width 369 height 82
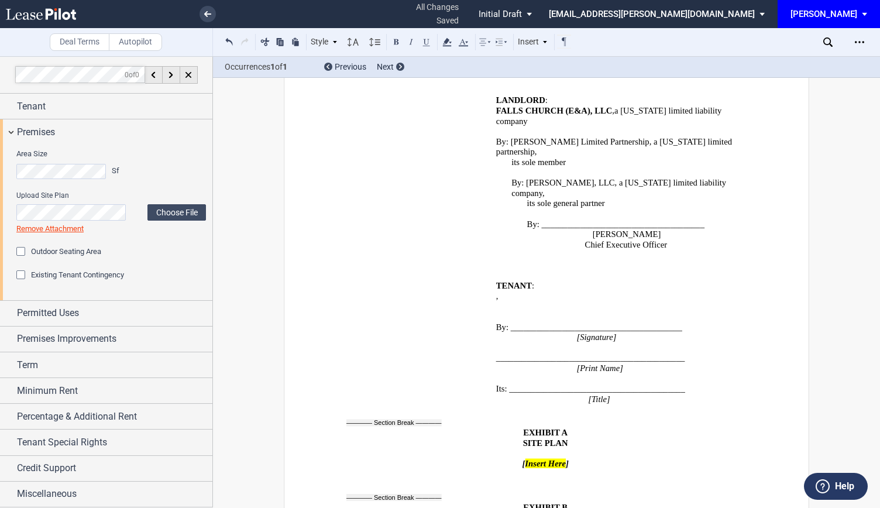
scroll to position [7997, 0]
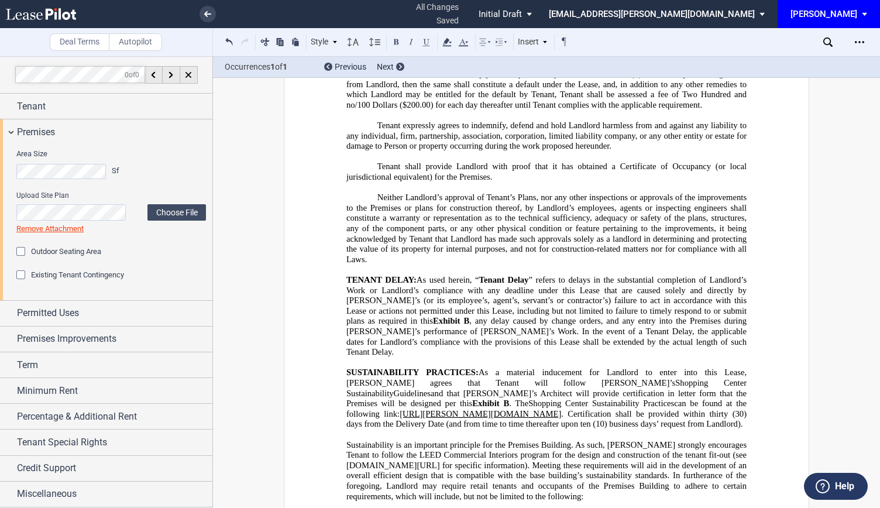
scroll to position [9689, 0]
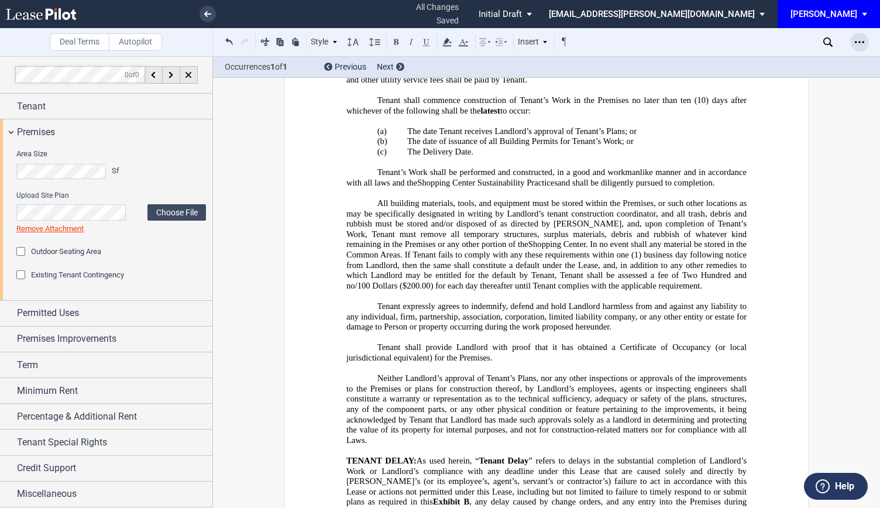
click at [864, 43] on div "Open Lease options menu" at bounding box center [859, 42] width 19 height 19
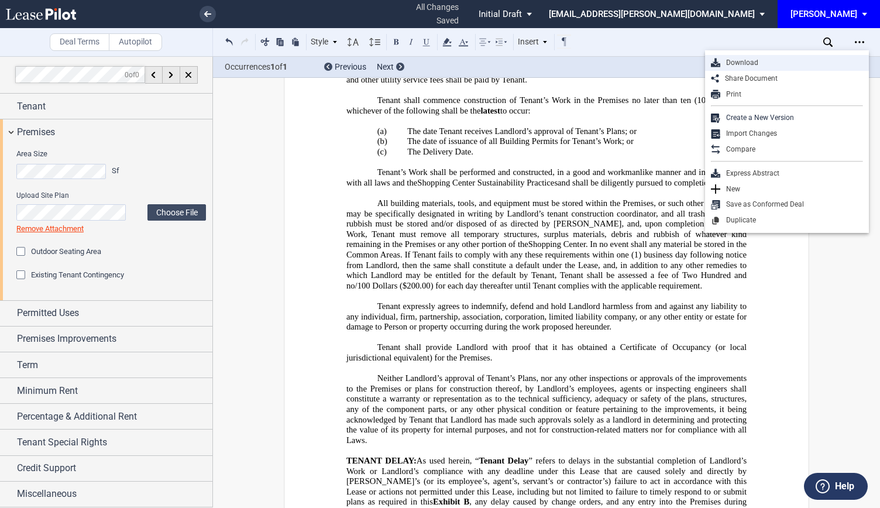
click at [796, 66] on div "Download" at bounding box center [791, 63] width 143 height 10
